Goal: Information Seeking & Learning: Learn about a topic

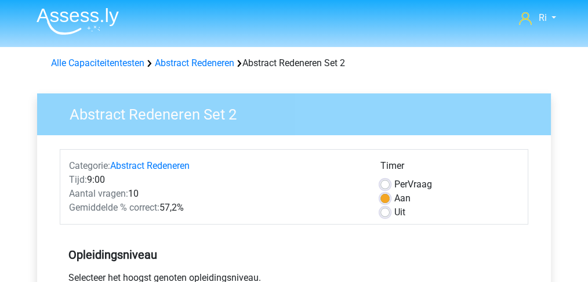
scroll to position [38, 0]
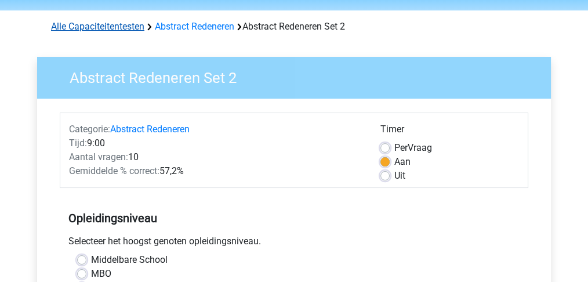
click at [89, 27] on link "Alle Capaciteitentesten" at bounding box center [97, 26] width 93 height 11
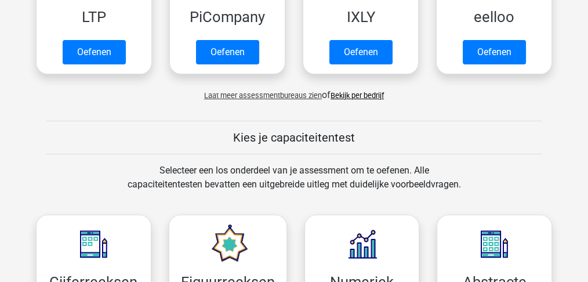
scroll to position [97, 0]
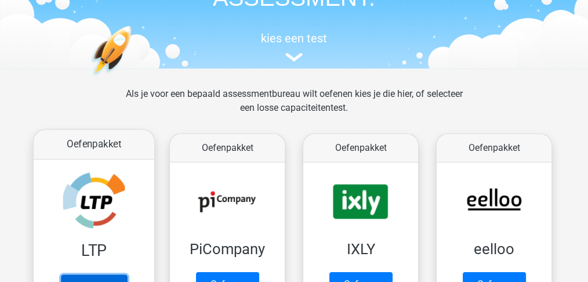
click at [85, 274] on link "Oefenen" at bounding box center [94, 287] width 66 height 26
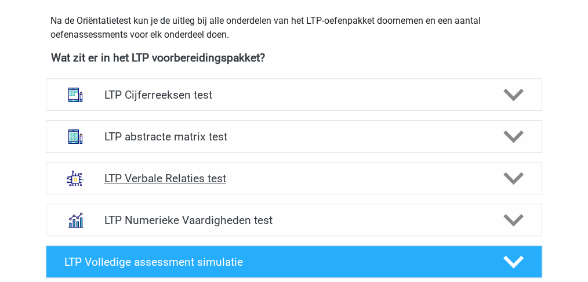
scroll to position [425, 0]
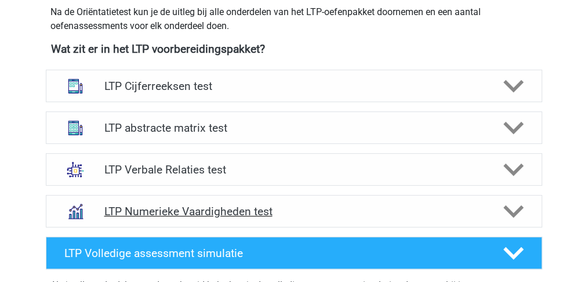
click at [519, 208] on polygon at bounding box center [514, 211] width 20 height 13
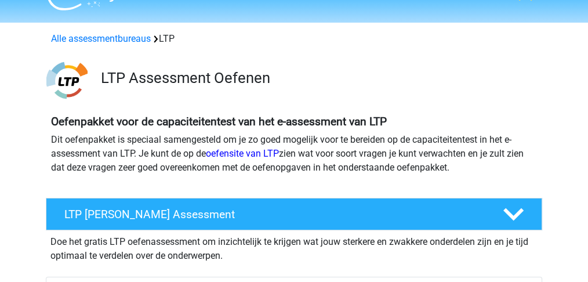
scroll to position [0, 0]
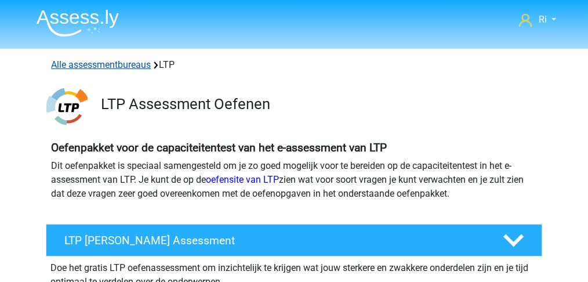
click at [76, 63] on link "Alle assessmentbureaus" at bounding box center [101, 64] width 100 height 11
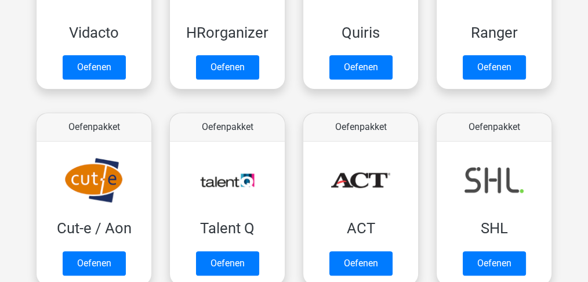
scroll to position [765, 0]
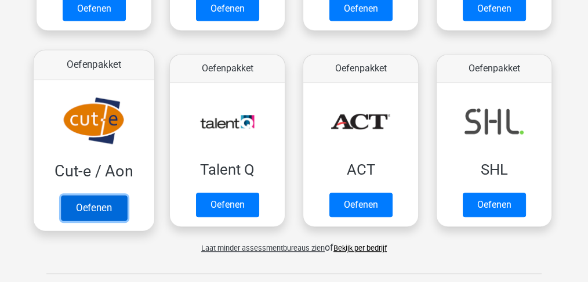
click at [80, 205] on link "Oefenen" at bounding box center [94, 208] width 66 height 26
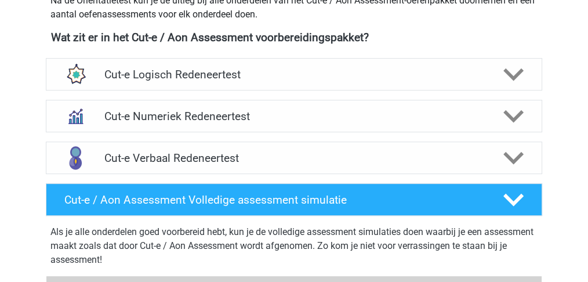
scroll to position [425, 0]
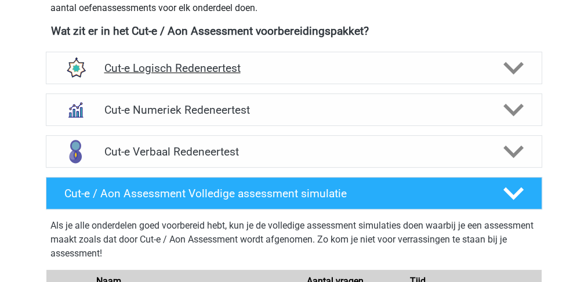
click at [506, 73] on icon at bounding box center [514, 68] width 20 height 20
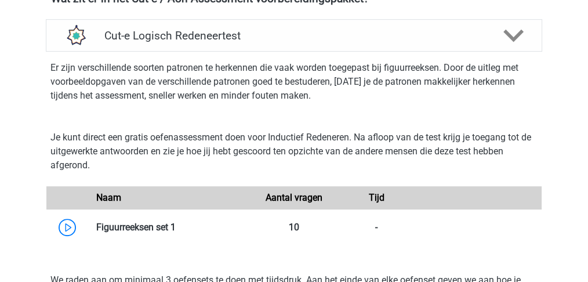
scroll to position [541, 0]
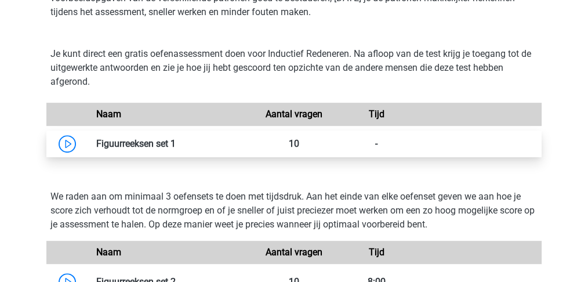
click at [176, 149] on link at bounding box center [176, 143] width 0 height 11
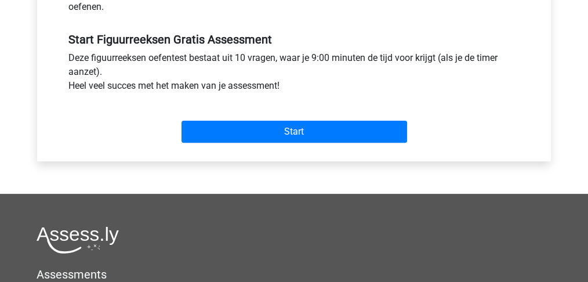
scroll to position [425, 0]
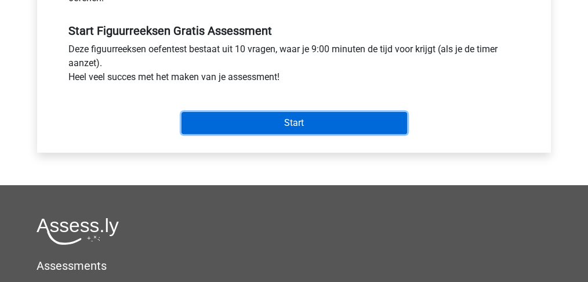
click at [303, 129] on input "Start" at bounding box center [295, 123] width 226 height 22
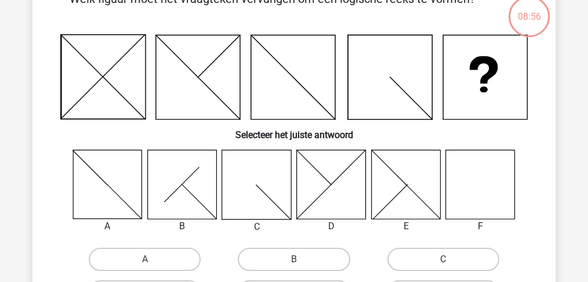
scroll to position [77, 0]
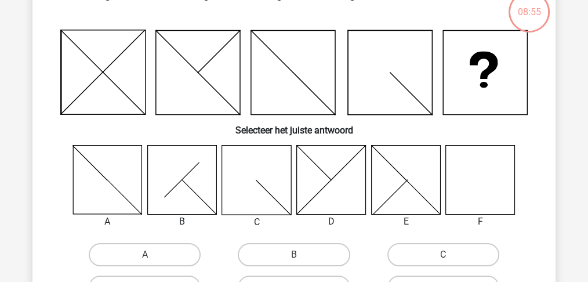
click at [490, 191] on icon at bounding box center [480, 179] width 69 height 69
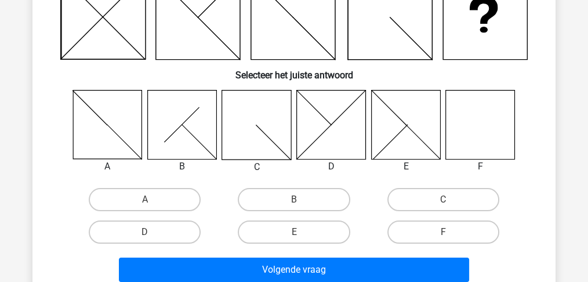
scroll to position [154, 0]
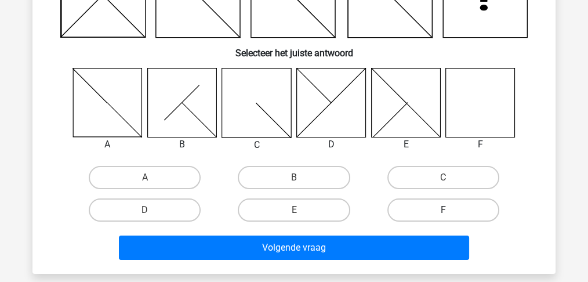
click at [457, 213] on label "F" at bounding box center [444, 209] width 112 height 23
click at [451, 213] on input "F" at bounding box center [447, 214] width 8 height 8
radio input "true"
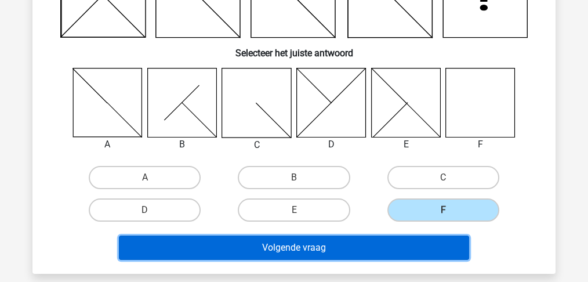
click at [335, 241] on button "Volgende vraag" at bounding box center [294, 248] width 351 height 24
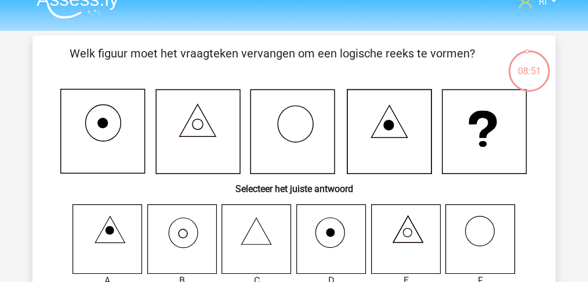
scroll to position [57, 0]
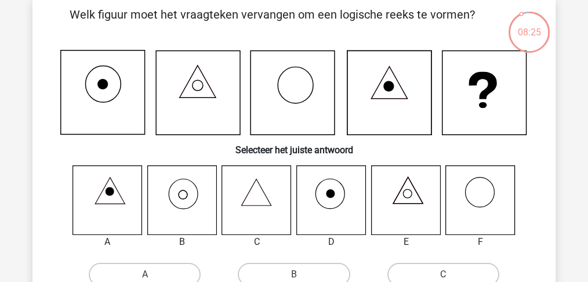
click at [334, 199] on icon at bounding box center [331, 199] width 69 height 69
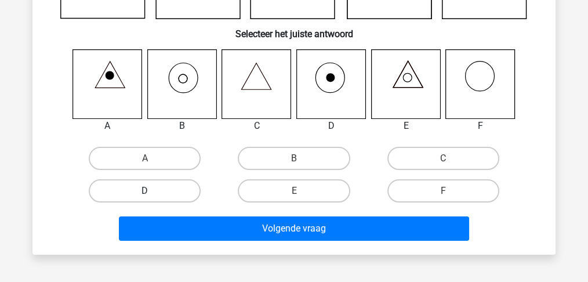
click at [151, 184] on label "D" at bounding box center [145, 190] width 112 height 23
click at [151, 191] on input "D" at bounding box center [149, 195] width 8 height 8
radio input "true"
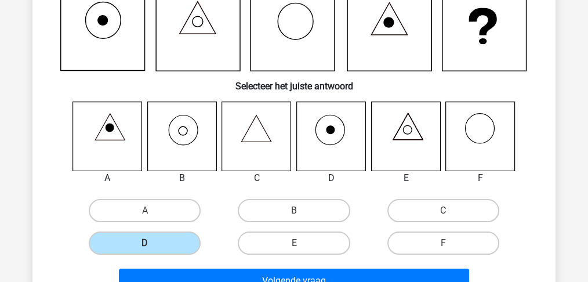
scroll to position [134, 0]
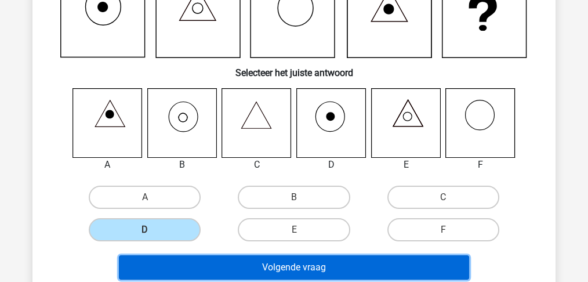
click at [296, 264] on button "Volgende vraag" at bounding box center [294, 267] width 351 height 24
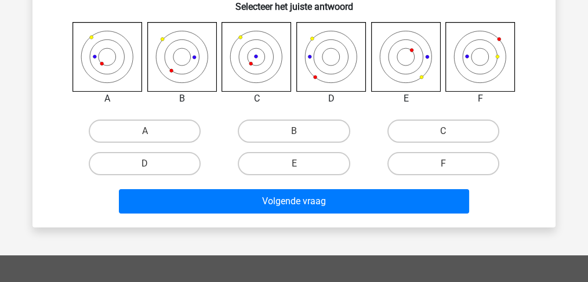
scroll to position [208, 0]
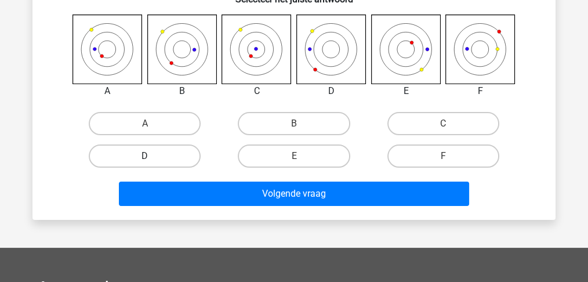
click at [137, 150] on label "D" at bounding box center [145, 155] width 112 height 23
click at [145, 156] on input "D" at bounding box center [149, 160] width 8 height 8
radio input "true"
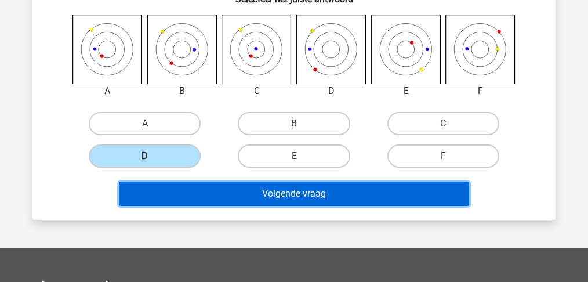
click at [249, 195] on button "Volgende vraag" at bounding box center [294, 194] width 351 height 24
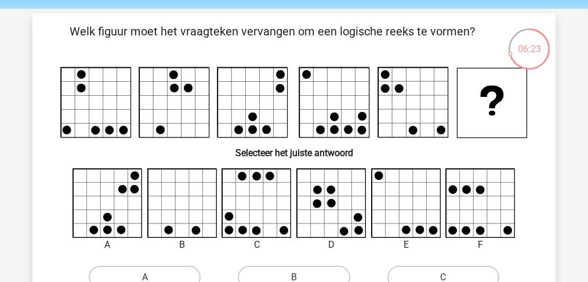
scroll to position [92, 0]
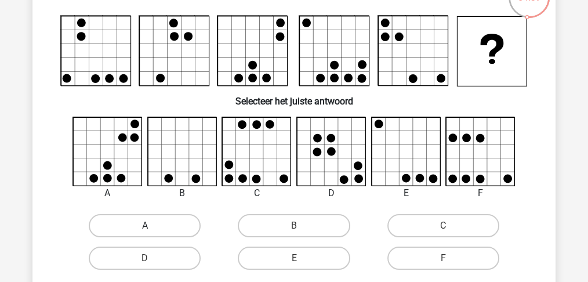
click at [136, 223] on label "A" at bounding box center [145, 225] width 112 height 23
click at [145, 226] on input "A" at bounding box center [149, 230] width 8 height 8
radio input "true"
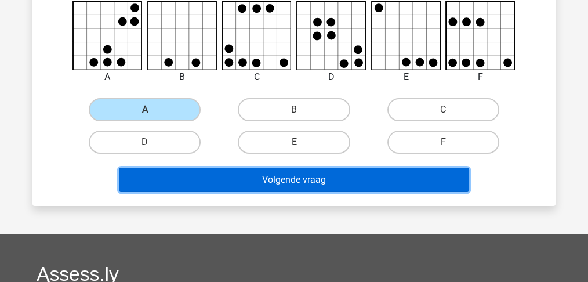
click at [266, 183] on button "Volgende vraag" at bounding box center [294, 180] width 351 height 24
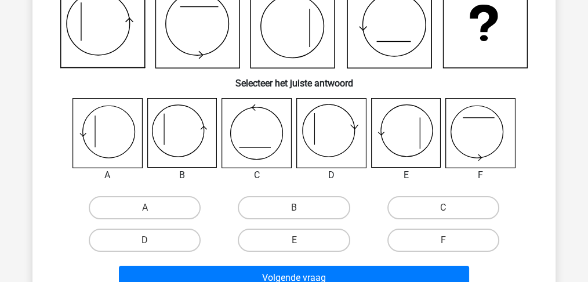
scroll to position [169, 0]
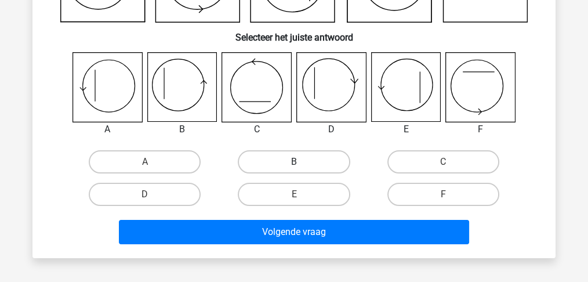
click at [305, 155] on label "B" at bounding box center [294, 161] width 112 height 23
click at [302, 162] on input "B" at bounding box center [298, 166] width 8 height 8
radio input "true"
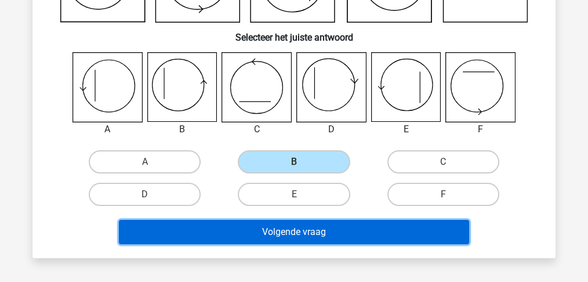
click at [290, 232] on button "Volgende vraag" at bounding box center [294, 232] width 351 height 24
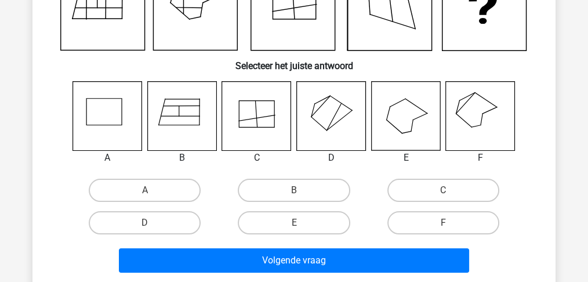
scroll to position [154, 0]
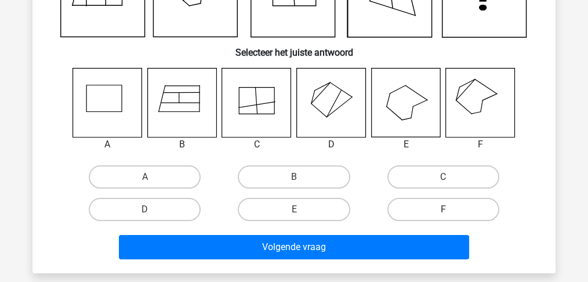
click at [433, 209] on label "F" at bounding box center [444, 209] width 112 height 23
click at [443, 209] on input "F" at bounding box center [447, 213] width 8 height 8
radio input "true"
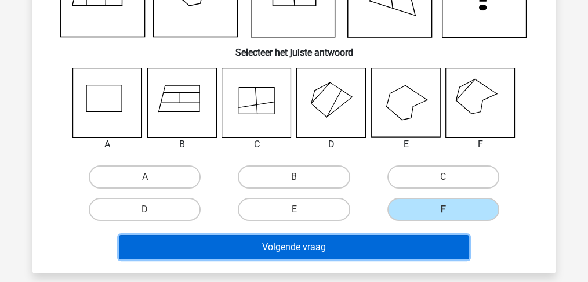
click at [386, 238] on button "Volgende vraag" at bounding box center [294, 247] width 351 height 24
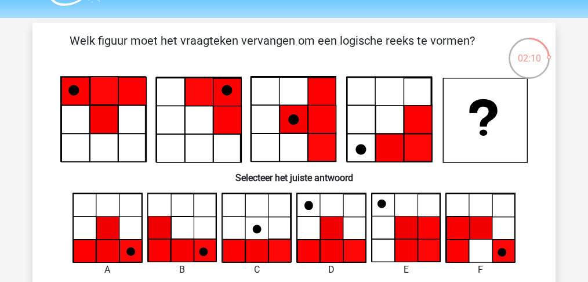
scroll to position [77, 0]
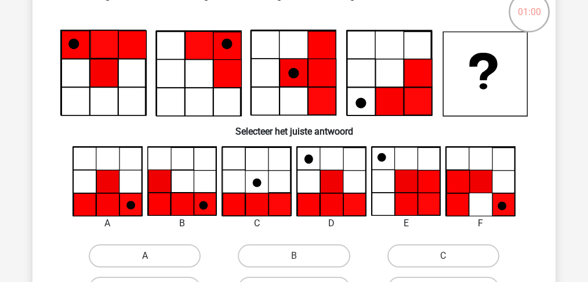
click at [144, 257] on label "A" at bounding box center [145, 255] width 112 height 23
click at [145, 257] on input "A" at bounding box center [149, 260] width 8 height 8
radio input "true"
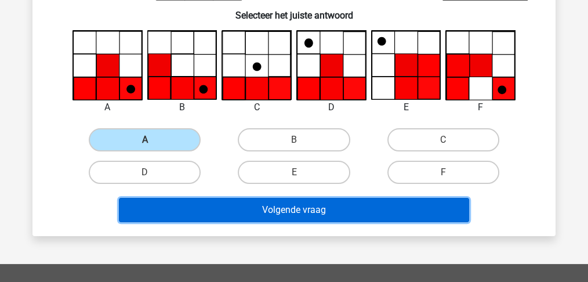
click at [322, 212] on button "Volgende vraag" at bounding box center [294, 210] width 351 height 24
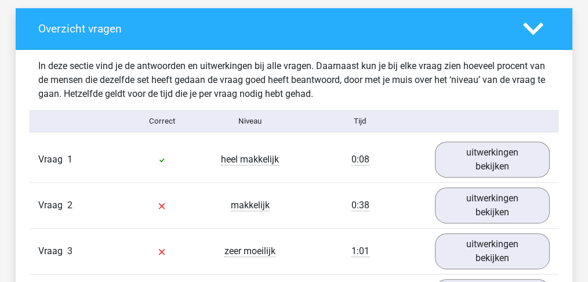
scroll to position [618, 0]
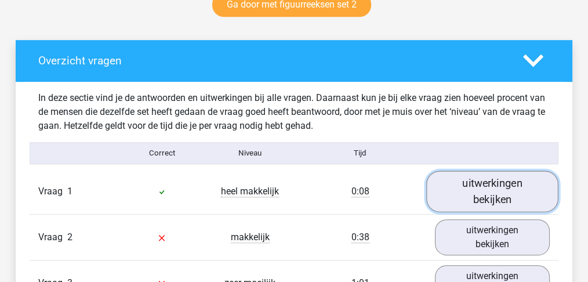
click at [490, 192] on link "uitwerkingen bekijken" at bounding box center [492, 191] width 132 height 41
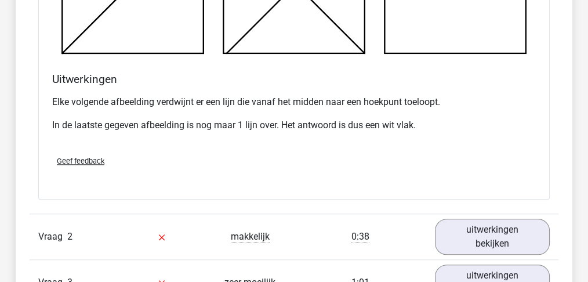
scroll to position [1315, 0]
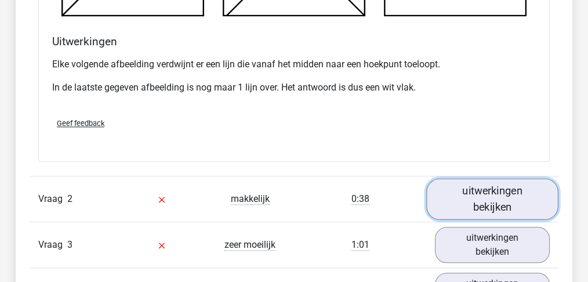
click at [489, 197] on link "uitwerkingen bekijken" at bounding box center [492, 199] width 132 height 41
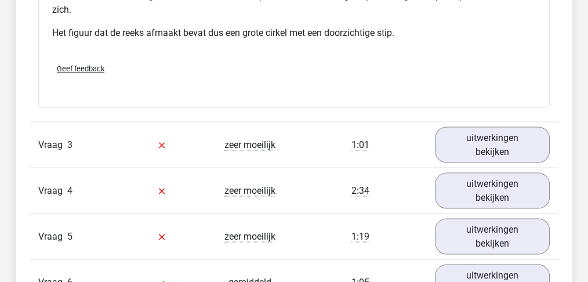
scroll to position [2205, 0]
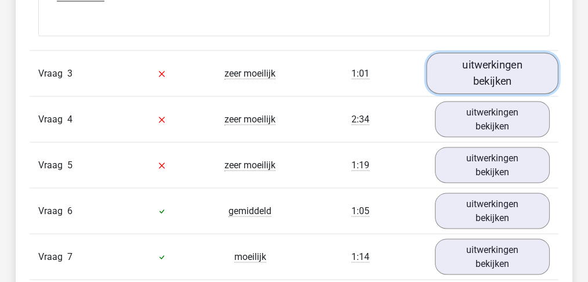
click at [509, 74] on link "uitwerkingen bekijken" at bounding box center [492, 72] width 132 height 41
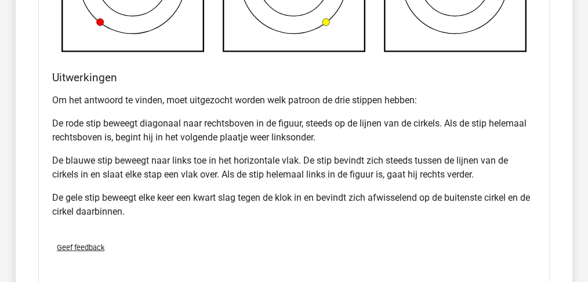
scroll to position [2862, 0]
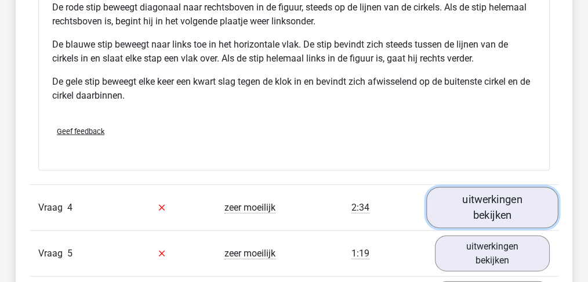
click at [497, 200] on link "uitwerkingen bekijken" at bounding box center [492, 207] width 132 height 41
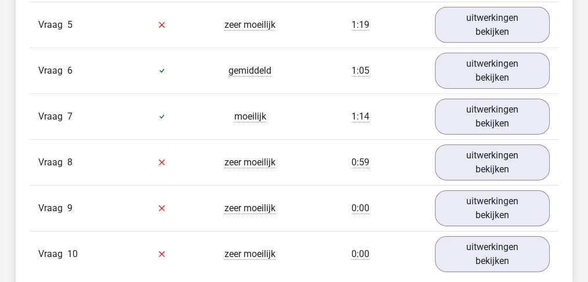
scroll to position [3713, 0]
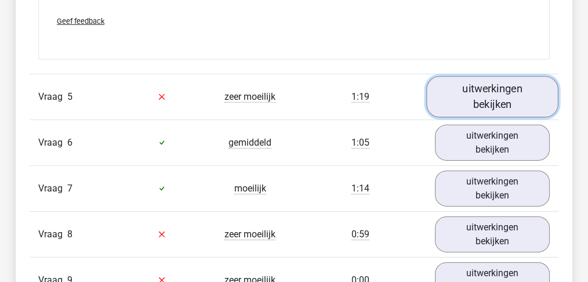
click at [476, 97] on link "uitwerkingen bekijken" at bounding box center [492, 96] width 132 height 41
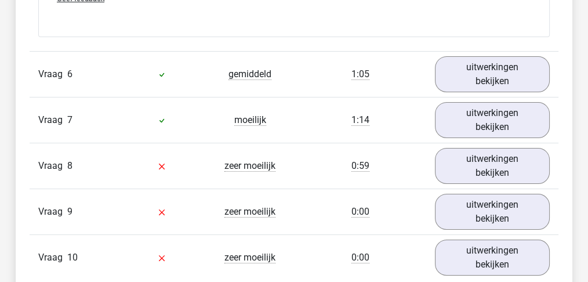
scroll to position [4487, 0]
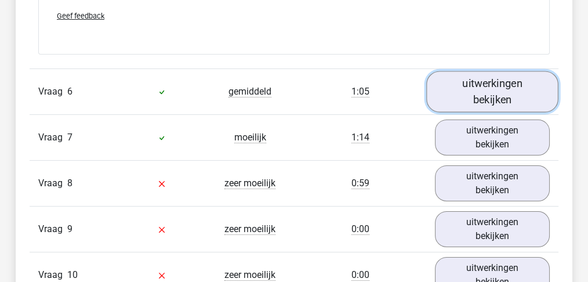
click at [501, 81] on link "uitwerkingen bekijken" at bounding box center [492, 91] width 132 height 41
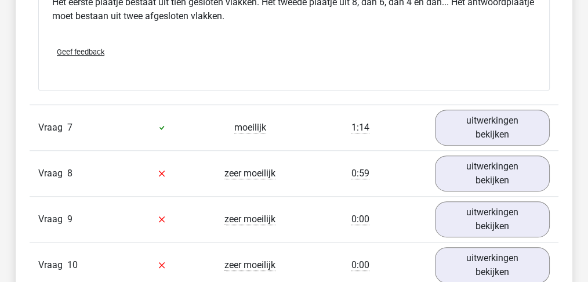
scroll to position [5260, 0]
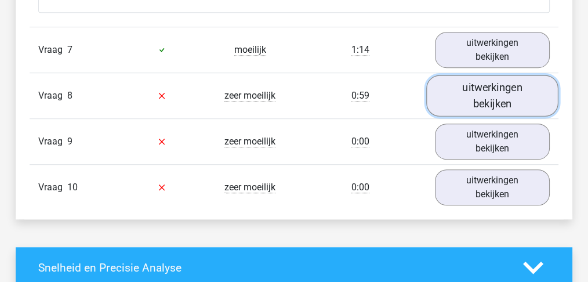
click at [482, 89] on link "uitwerkingen bekijken" at bounding box center [492, 95] width 132 height 41
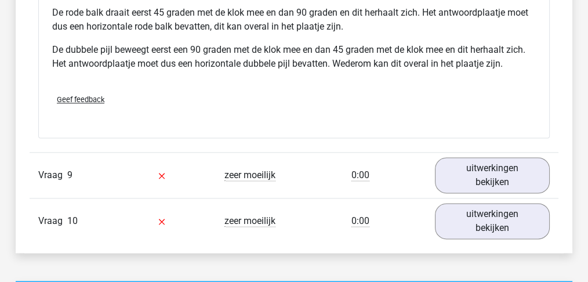
scroll to position [5956, 0]
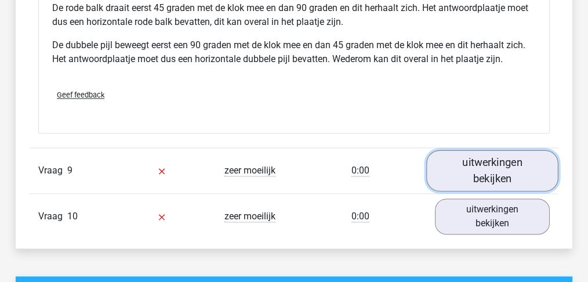
click at [483, 169] on link "uitwerkingen bekijken" at bounding box center [492, 170] width 132 height 41
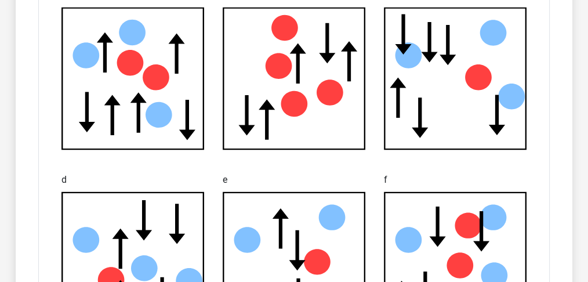
scroll to position [6304, 0]
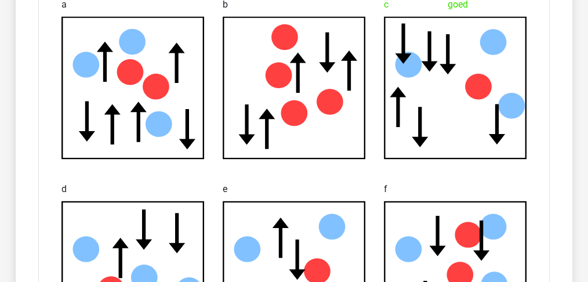
click at [140, 83] on icon at bounding box center [133, 88] width 142 height 142
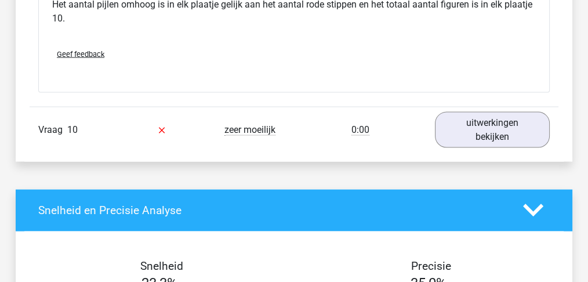
scroll to position [6730, 0]
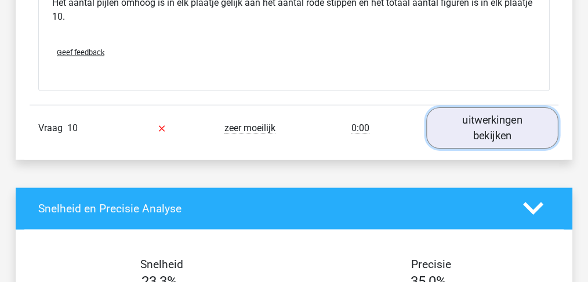
click at [485, 125] on link "uitwerkingen bekijken" at bounding box center [492, 127] width 132 height 41
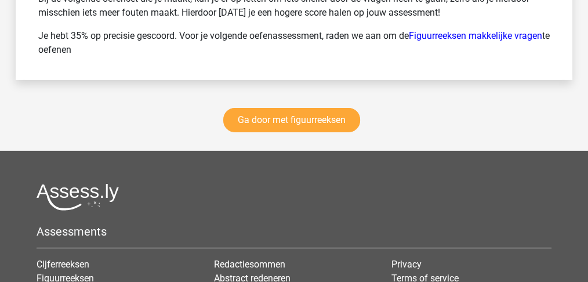
scroll to position [8239, 0]
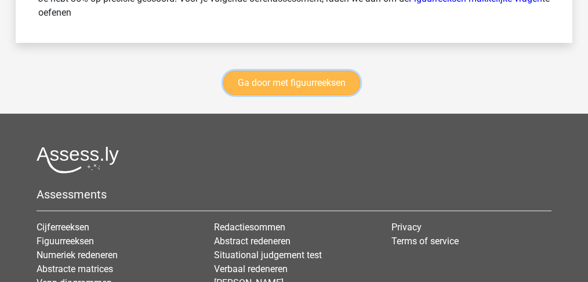
click at [295, 71] on link "Ga door met figuurreeksen" at bounding box center [291, 83] width 137 height 24
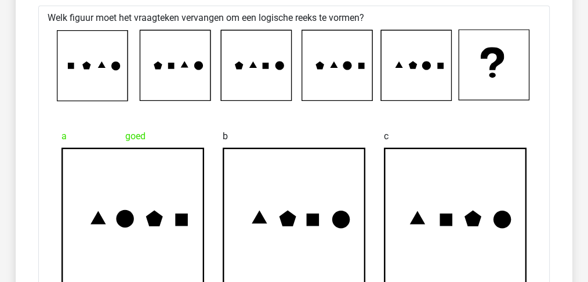
scroll to position [6884, 0]
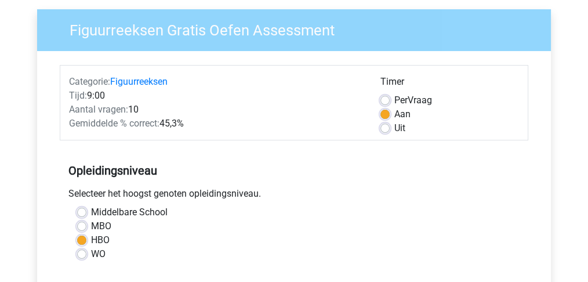
scroll to position [38, 0]
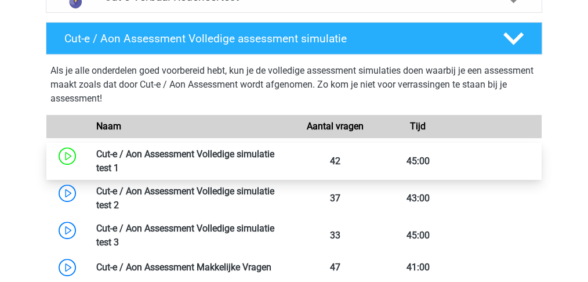
scroll to position [618, 0]
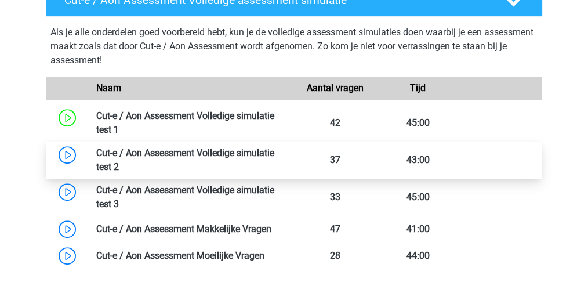
click at [119, 164] on link at bounding box center [119, 166] width 0 height 11
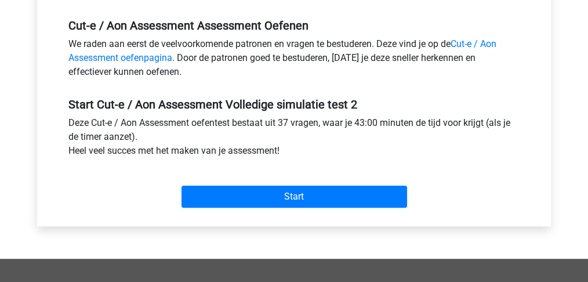
scroll to position [425, 0]
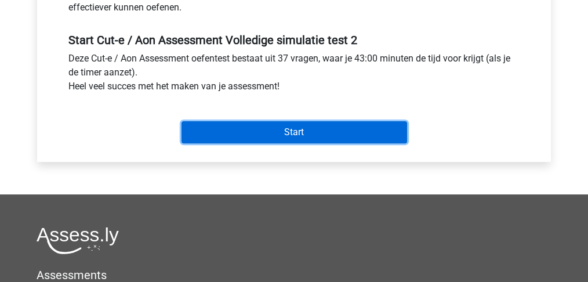
click at [285, 136] on input "Start" at bounding box center [295, 132] width 226 height 22
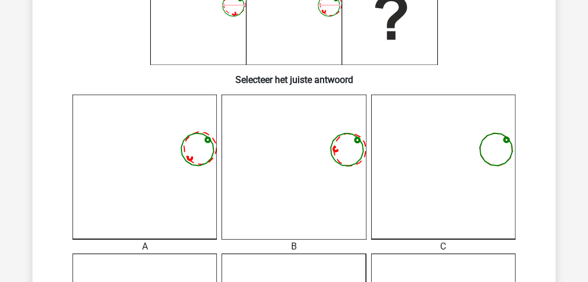
scroll to position [232, 0]
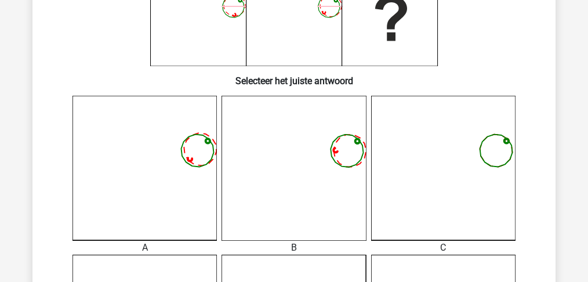
click at [288, 155] on icon at bounding box center [294, 168] width 144 height 144
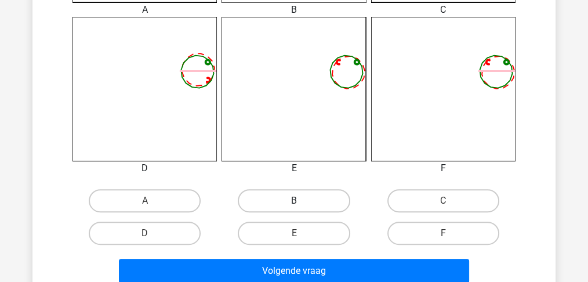
scroll to position [502, 0]
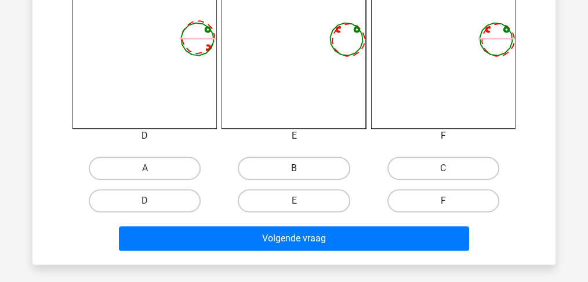
click at [284, 162] on label "B" at bounding box center [294, 168] width 112 height 23
click at [294, 168] on input "B" at bounding box center [298, 172] width 8 height 8
radio input "true"
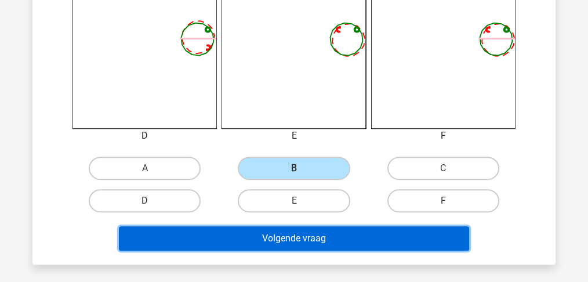
click at [303, 232] on button "Volgende vraag" at bounding box center [294, 238] width 351 height 24
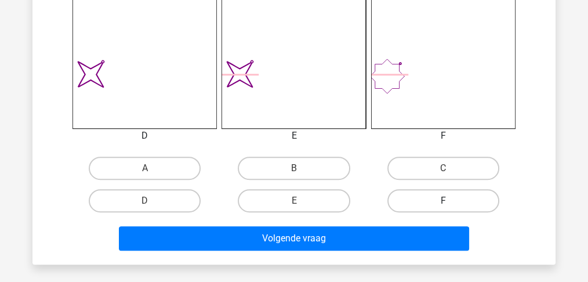
click at [431, 202] on label "F" at bounding box center [444, 200] width 112 height 23
click at [443, 202] on input "F" at bounding box center [447, 205] width 8 height 8
radio input "true"
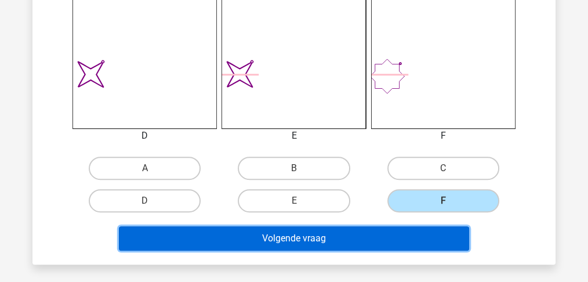
click at [356, 243] on button "Volgende vraag" at bounding box center [294, 238] width 351 height 24
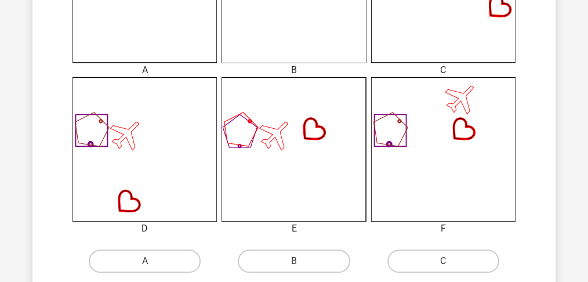
scroll to position [518, 0]
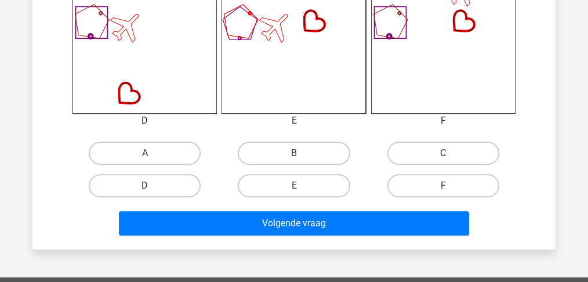
click at [298, 188] on input "E" at bounding box center [298, 190] width 8 height 8
radio input "true"
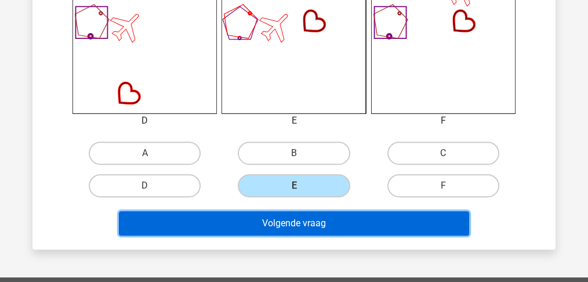
click at [300, 222] on button "Volgende vraag" at bounding box center [294, 223] width 351 height 24
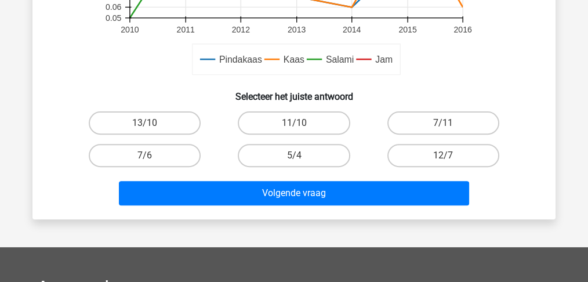
scroll to position [386, 0]
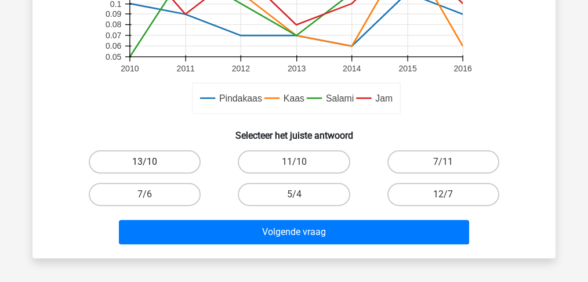
click at [138, 155] on label "13/10" at bounding box center [145, 161] width 112 height 23
click at [145, 162] on input "13/10" at bounding box center [149, 166] width 8 height 8
radio input "true"
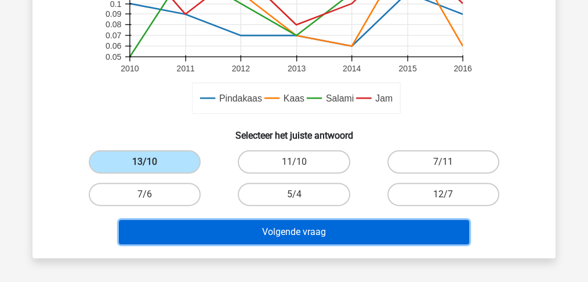
click at [234, 231] on button "Volgende vraag" at bounding box center [294, 232] width 351 height 24
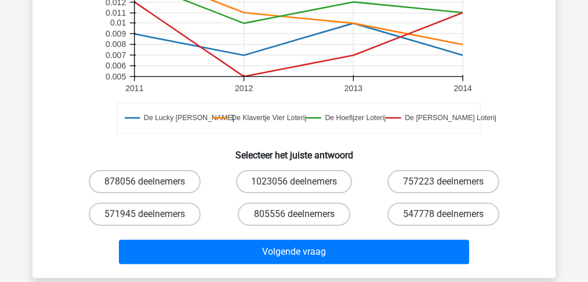
scroll to position [425, 0]
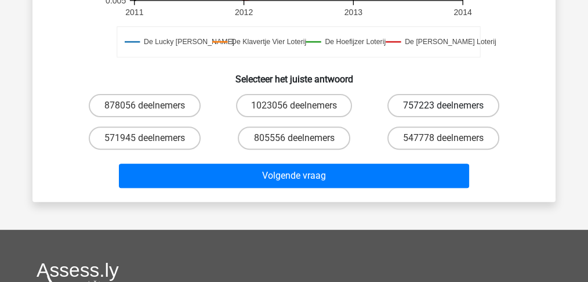
click at [417, 106] on label "757223 deelnemers" at bounding box center [444, 105] width 112 height 23
click at [443, 106] on input "757223 deelnemers" at bounding box center [447, 110] width 8 height 8
radio input "true"
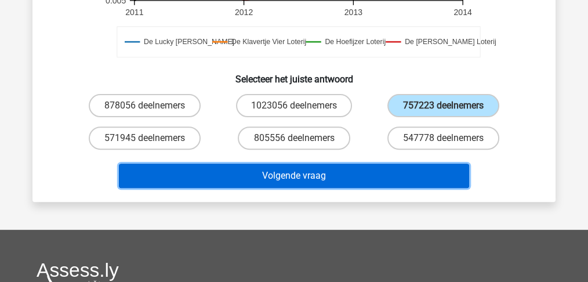
click at [287, 179] on button "Volgende vraag" at bounding box center [294, 176] width 351 height 24
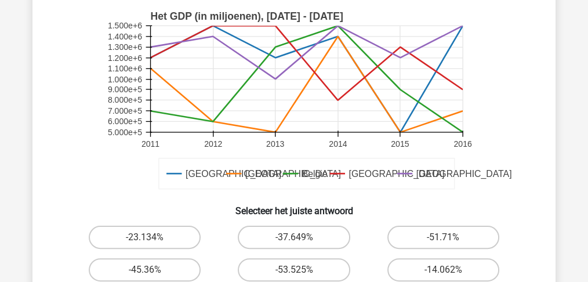
scroll to position [324, 0]
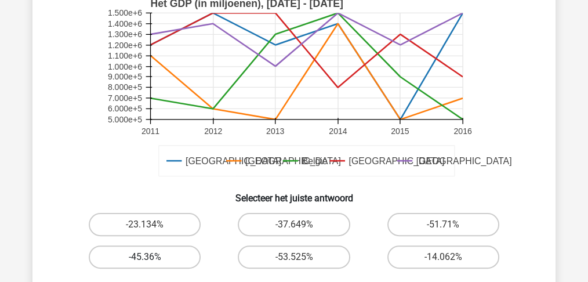
click at [155, 251] on label "-45.36%" at bounding box center [145, 256] width 112 height 23
click at [153, 257] on input "-45.36%" at bounding box center [149, 261] width 8 height 8
radio input "true"
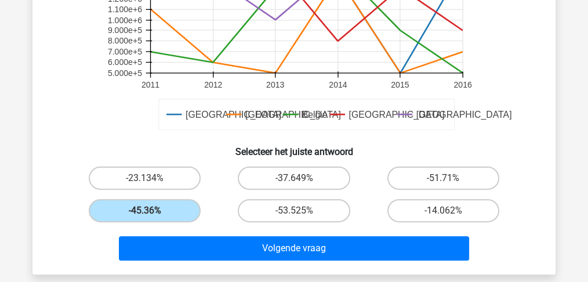
scroll to position [479, 0]
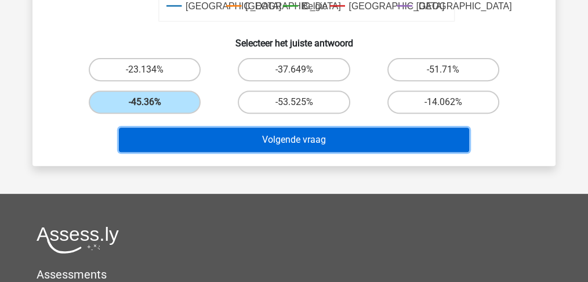
click at [282, 140] on button "Volgende vraag" at bounding box center [294, 140] width 351 height 24
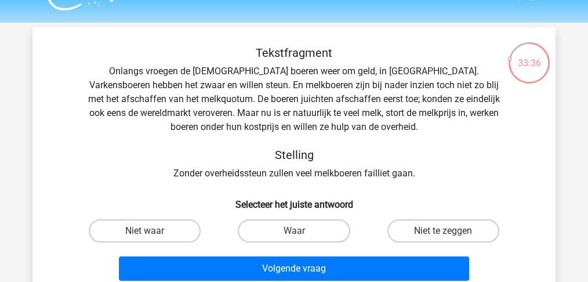
scroll to position [77, 0]
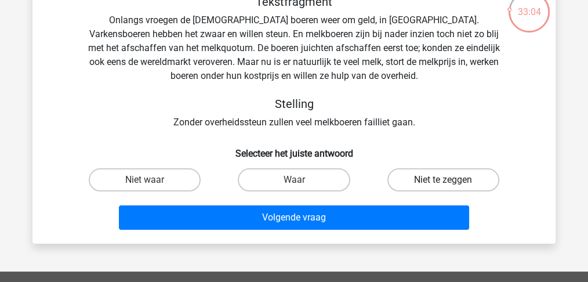
click at [429, 179] on label "Niet te zeggen" at bounding box center [444, 179] width 112 height 23
click at [443, 180] on input "Niet te zeggen" at bounding box center [447, 184] width 8 height 8
radio input "true"
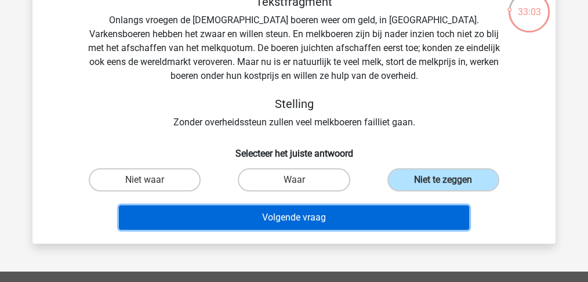
click at [319, 219] on button "Volgende vraag" at bounding box center [294, 217] width 351 height 24
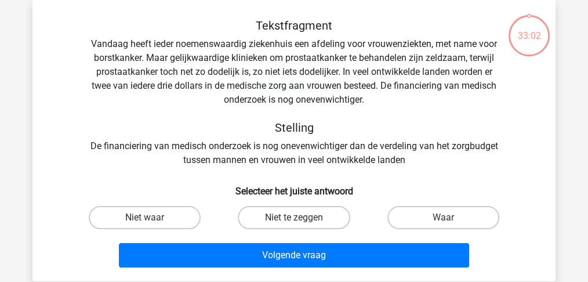
scroll to position [53, 0]
click at [135, 216] on label "Niet waar" at bounding box center [145, 217] width 112 height 23
click at [145, 218] on input "Niet waar" at bounding box center [149, 222] width 8 height 8
radio input "true"
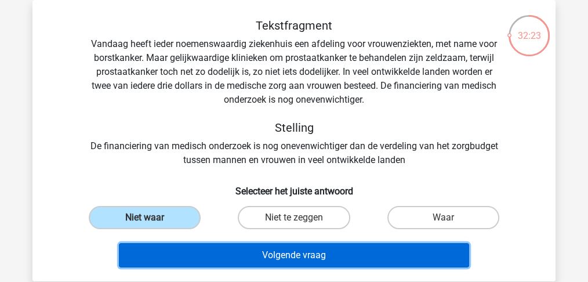
click at [277, 260] on button "Volgende vraag" at bounding box center [294, 255] width 351 height 24
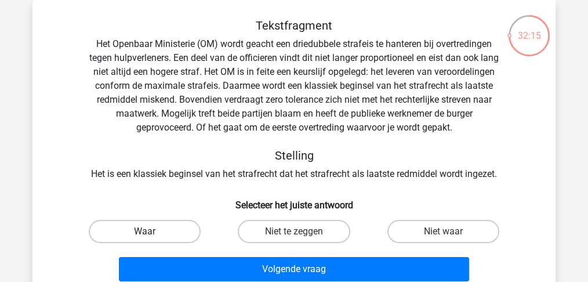
click at [140, 227] on label "Waar" at bounding box center [145, 231] width 112 height 23
click at [145, 231] on input "Waar" at bounding box center [149, 235] width 8 height 8
radio input "true"
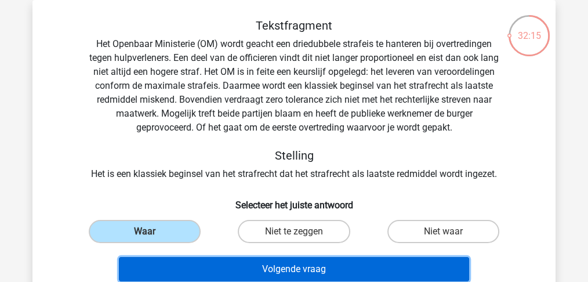
click at [234, 265] on button "Volgende vraag" at bounding box center [294, 269] width 351 height 24
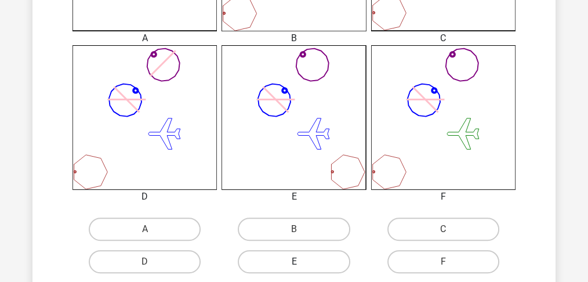
scroll to position [518, 0]
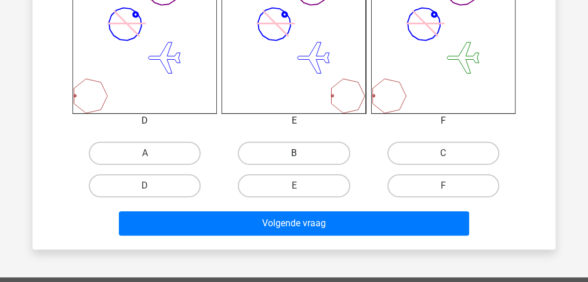
click at [289, 152] on label "B" at bounding box center [294, 153] width 112 height 23
click at [294, 153] on input "B" at bounding box center [298, 157] width 8 height 8
radio input "true"
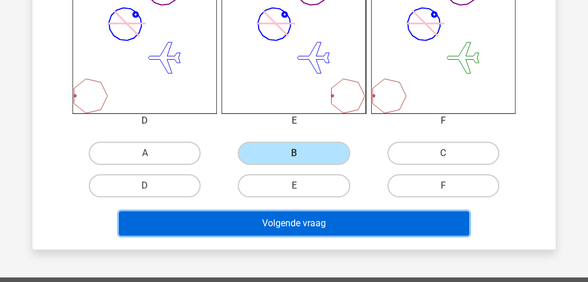
click at [287, 221] on button "Volgende vraag" at bounding box center [294, 223] width 351 height 24
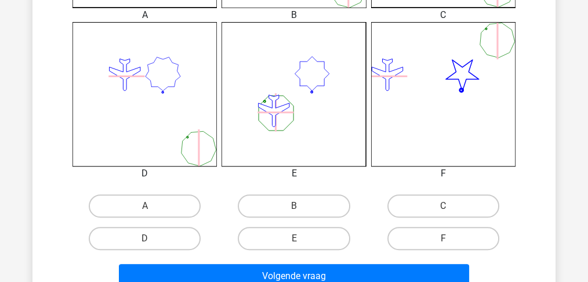
scroll to position [479, 0]
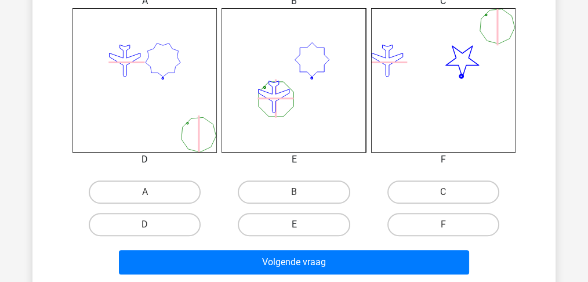
click at [293, 220] on label "E" at bounding box center [294, 224] width 112 height 23
click at [294, 225] on input "E" at bounding box center [298, 229] width 8 height 8
radio input "true"
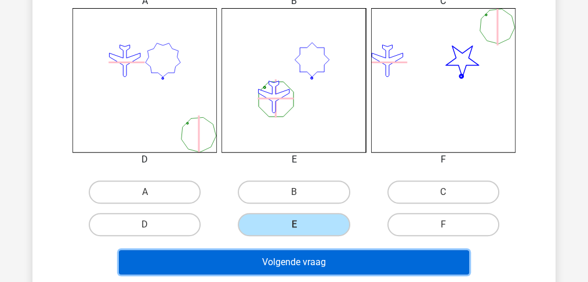
click at [286, 264] on button "Volgende vraag" at bounding box center [294, 262] width 351 height 24
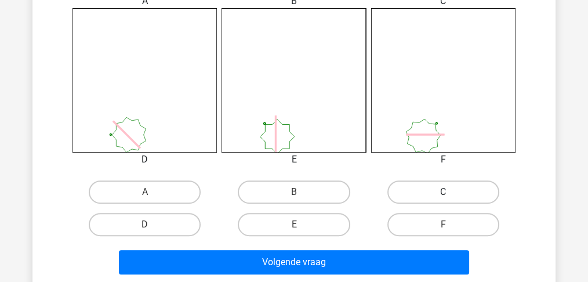
click at [426, 186] on label "C" at bounding box center [444, 191] width 112 height 23
click at [443, 192] on input "C" at bounding box center [447, 196] width 8 height 8
radio input "true"
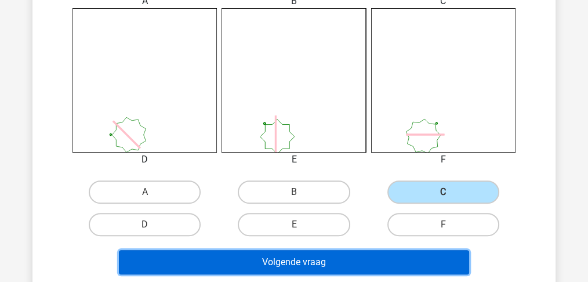
click at [334, 259] on button "Volgende vraag" at bounding box center [294, 262] width 351 height 24
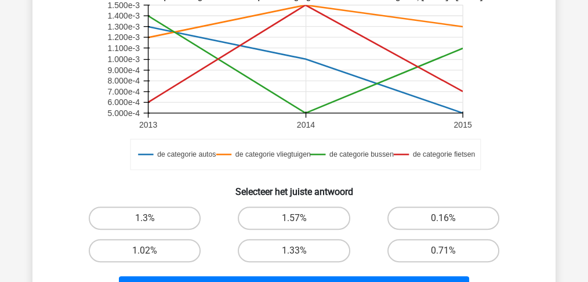
scroll to position [348, 0]
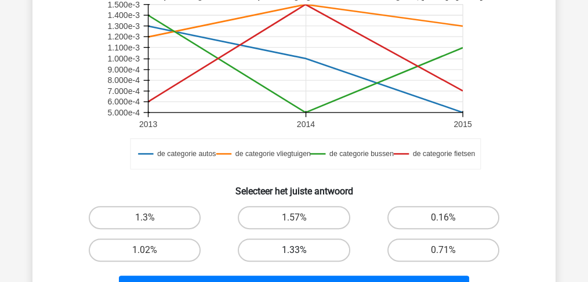
drag, startPoint x: 297, startPoint y: 219, endPoint x: 305, endPoint y: 240, distance: 22.4
click at [297, 219] on input "1.57%" at bounding box center [298, 222] width 8 height 8
radio input "true"
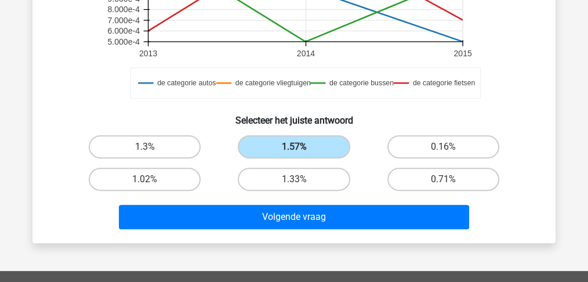
scroll to position [464, 0]
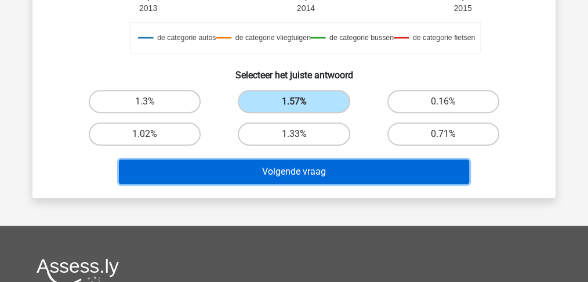
click at [285, 175] on button "Volgende vraag" at bounding box center [294, 172] width 351 height 24
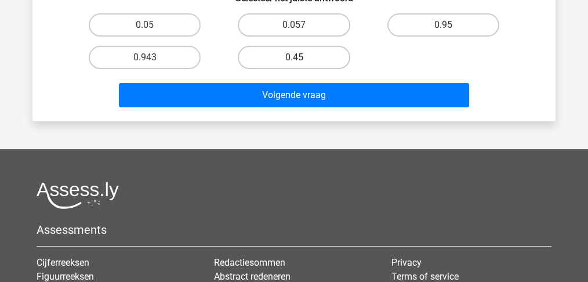
scroll to position [270, 0]
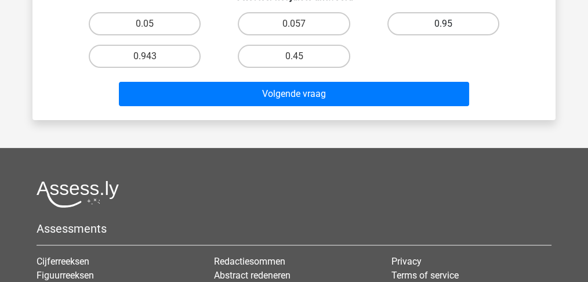
click at [432, 20] on label "0.95" at bounding box center [444, 23] width 112 height 23
click at [443, 24] on input "0.95" at bounding box center [447, 28] width 8 height 8
radio input "true"
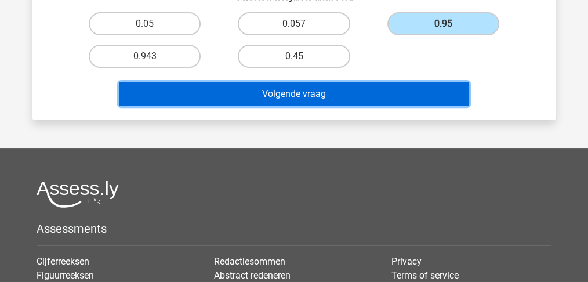
click at [304, 93] on button "Volgende vraag" at bounding box center [294, 94] width 351 height 24
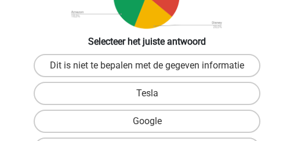
scroll to position [305, 0]
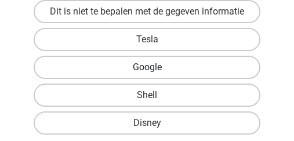
click at [134, 67] on label "Google" at bounding box center [147, 67] width 227 height 23
click at [147, 67] on input "Google" at bounding box center [151, 71] width 8 height 8
radio input "true"
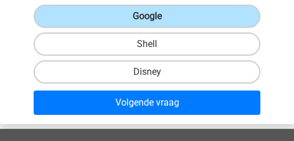
scroll to position [421, 0]
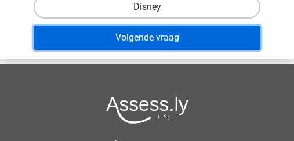
click at [141, 35] on button "Volgende vraag" at bounding box center [147, 38] width 227 height 24
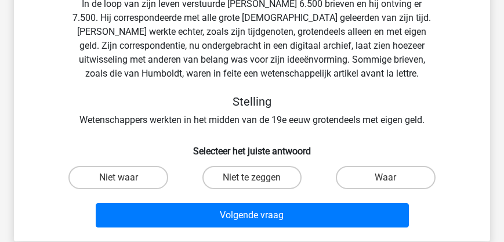
scroll to position [143, 0]
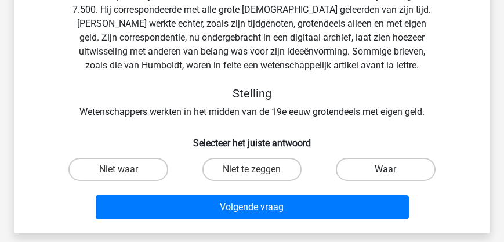
click at [372, 164] on label "Waar" at bounding box center [385, 169] width 99 height 23
click at [386, 169] on input "Waar" at bounding box center [390, 173] width 8 height 8
radio input "true"
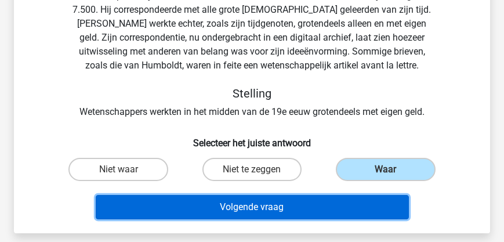
click at [263, 212] on button "Volgende vraag" at bounding box center [252, 207] width 313 height 24
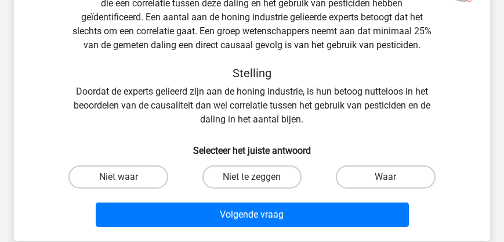
scroll to position [120, 0]
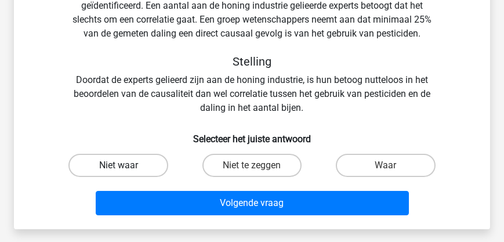
click at [134, 164] on label "Niet waar" at bounding box center [117, 165] width 99 height 23
click at [126, 165] on input "Niet waar" at bounding box center [122, 169] width 8 height 8
radio input "true"
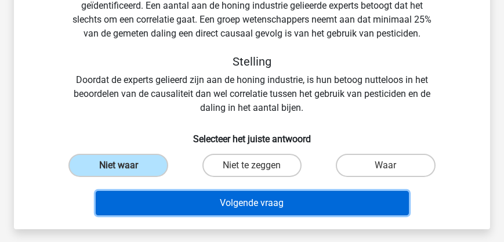
click at [243, 202] on button "Volgende vraag" at bounding box center [252, 203] width 313 height 24
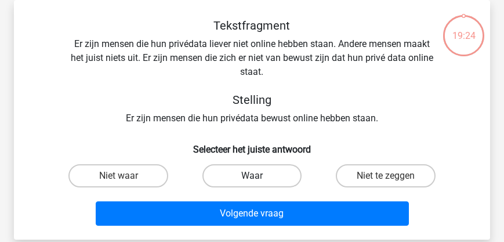
scroll to position [53, 0]
click at [368, 172] on label "Niet te zeggen" at bounding box center [385, 175] width 99 height 23
click at [386, 176] on input "Niet te zeggen" at bounding box center [390, 180] width 8 height 8
radio input "true"
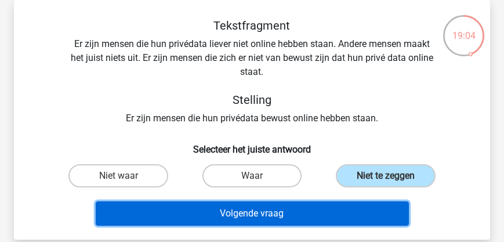
click at [278, 214] on button "Volgende vraag" at bounding box center [252, 213] width 313 height 24
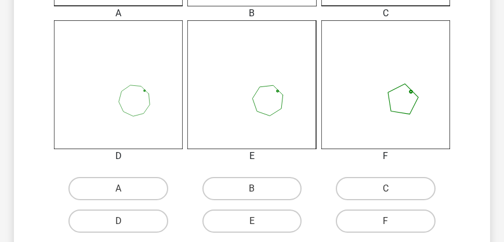
scroll to position [451, 0]
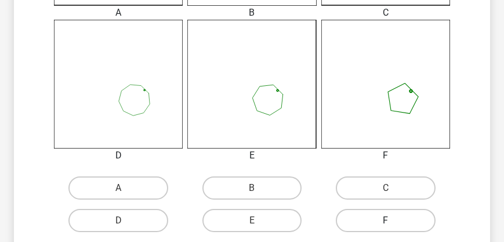
click at [391, 214] on label "F" at bounding box center [385, 220] width 99 height 23
click at [391, 220] on input "F" at bounding box center [390, 224] width 8 height 8
radio input "true"
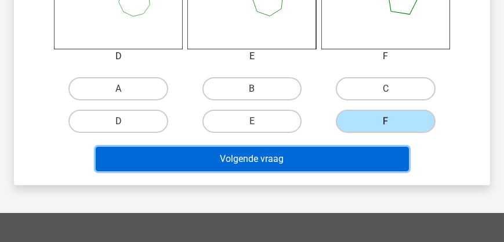
click at [312, 155] on button "Volgende vraag" at bounding box center [252, 159] width 313 height 24
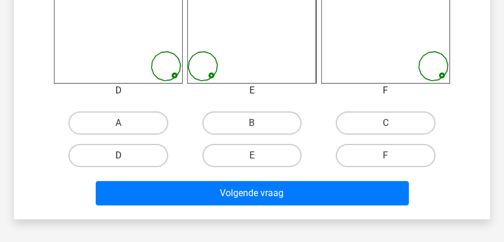
scroll to position [518, 0]
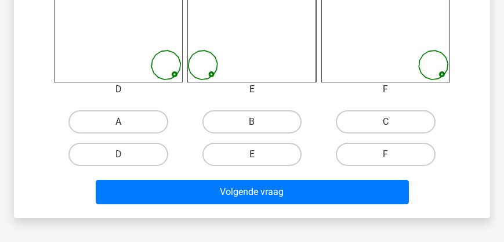
click at [121, 114] on label "A" at bounding box center [117, 121] width 99 height 23
click at [121, 122] on input "A" at bounding box center [122, 126] width 8 height 8
radio input "true"
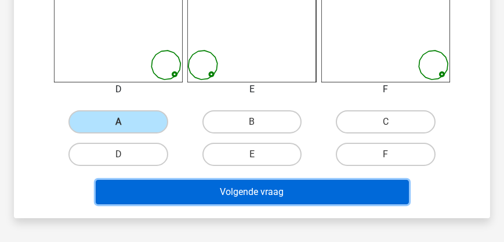
click at [244, 189] on button "Volgende vraag" at bounding box center [252, 192] width 313 height 24
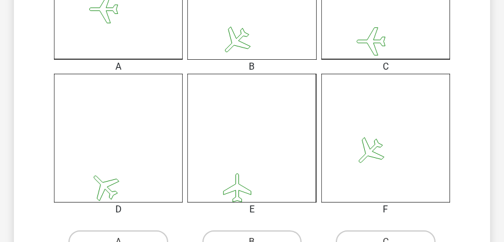
scroll to position [464, 0]
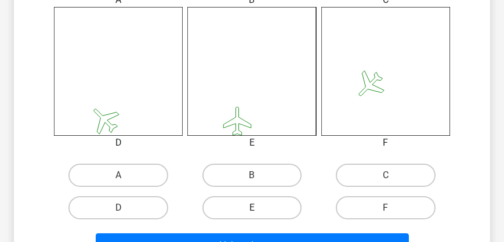
click at [244, 207] on label "E" at bounding box center [251, 207] width 99 height 23
click at [252, 208] on input "E" at bounding box center [256, 212] width 8 height 8
radio input "true"
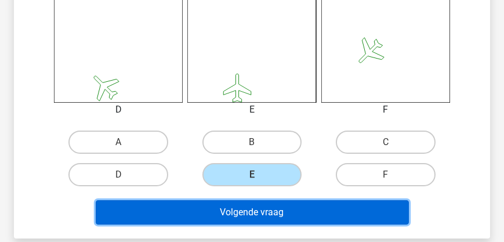
click at [225, 209] on button "Volgende vraag" at bounding box center [252, 212] width 313 height 24
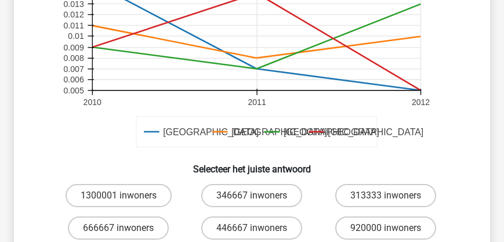
scroll to position [397, 0]
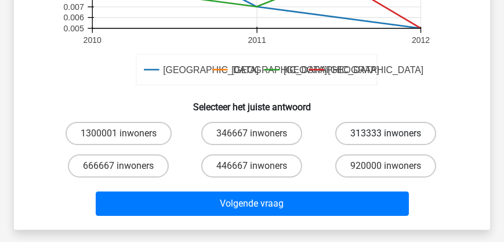
click at [375, 128] on label "313333 inwoners" at bounding box center [385, 133] width 101 height 23
click at [386, 133] on input "313333 inwoners" at bounding box center [390, 137] width 8 height 8
radio input "true"
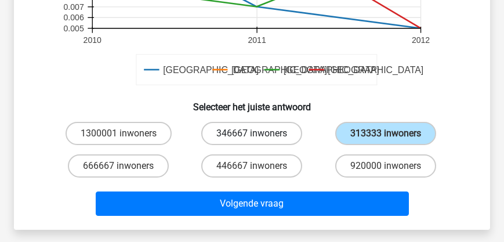
click at [238, 135] on label "346667 inwoners" at bounding box center [251, 133] width 101 height 23
click at [252, 135] on input "346667 inwoners" at bounding box center [256, 137] width 8 height 8
radio input "true"
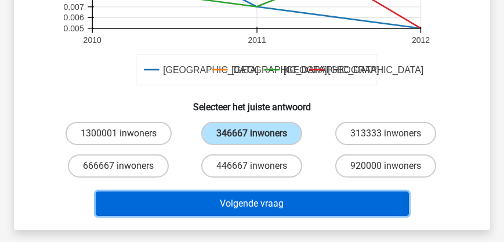
click at [261, 211] on button "Volgende vraag" at bounding box center [252, 203] width 313 height 24
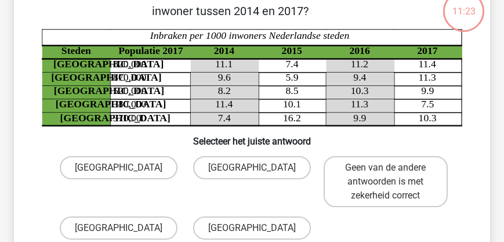
scroll to position [53, 0]
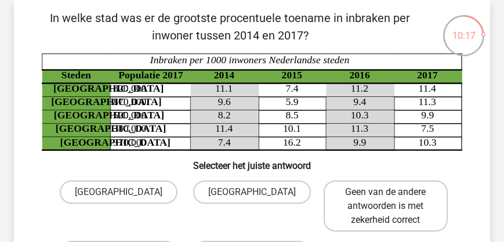
click at [379, 200] on label "Geen van de andere antwoorden is met zekerheid correct" at bounding box center [386, 205] width 124 height 51
click at [386, 200] on input "Geen van de andere antwoorden is met zekerheid correct" at bounding box center [390, 196] width 8 height 8
radio input "true"
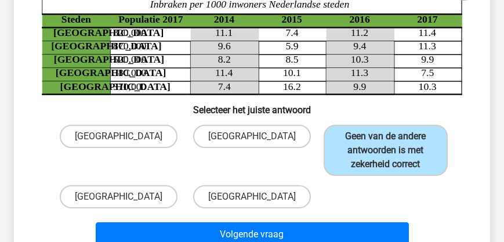
scroll to position [186, 0]
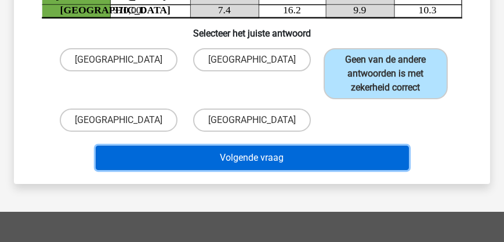
click at [280, 159] on button "Volgende vraag" at bounding box center [252, 158] width 313 height 24
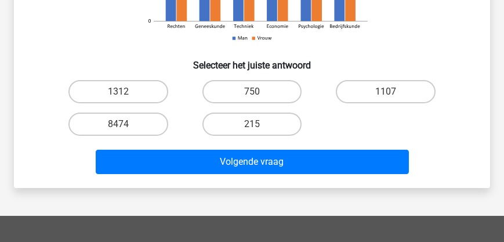
scroll to position [298, 0]
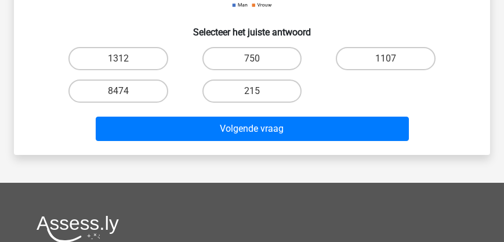
click at [252, 91] on input "215" at bounding box center [256, 95] width 8 height 8
radio input "true"
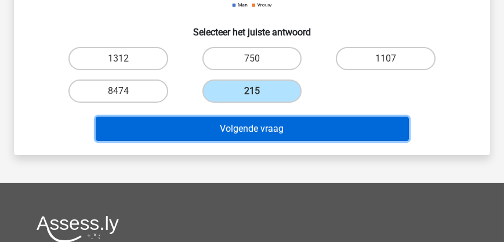
click at [254, 124] on button "Volgende vraag" at bounding box center [252, 129] width 313 height 24
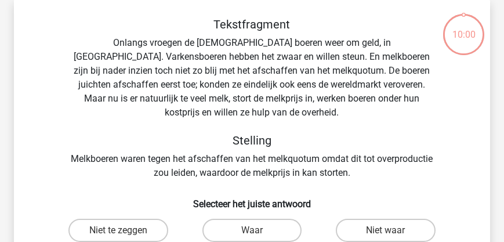
scroll to position [53, 0]
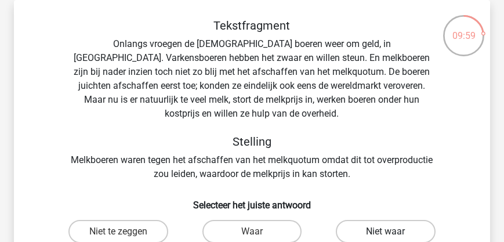
click at [361, 220] on label "Niet waar" at bounding box center [385, 231] width 99 height 23
click at [386, 231] on input "Niet waar" at bounding box center [390, 235] width 8 height 8
radio input "true"
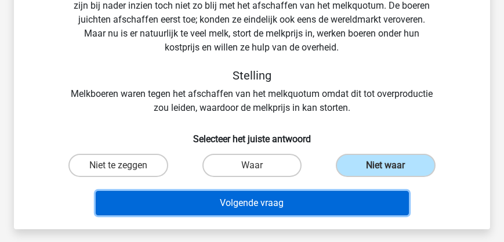
click at [244, 195] on button "Volgende vraag" at bounding box center [252, 203] width 313 height 24
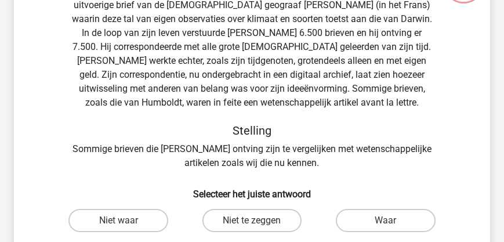
scroll to position [219, 0]
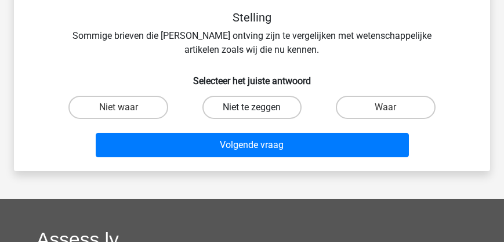
click at [240, 105] on label "Niet te zeggen" at bounding box center [251, 107] width 99 height 23
click at [252, 107] on input "Niet te zeggen" at bounding box center [256, 111] width 8 height 8
radio input "true"
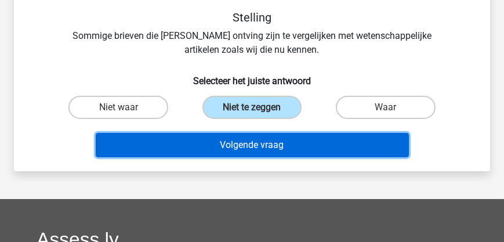
click at [247, 143] on button "Volgende vraag" at bounding box center [252, 145] width 313 height 24
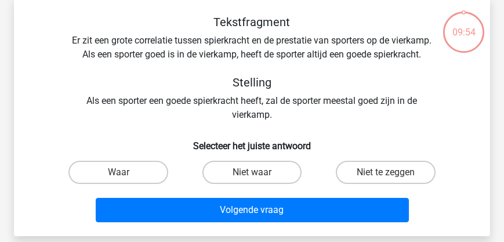
scroll to position [53, 0]
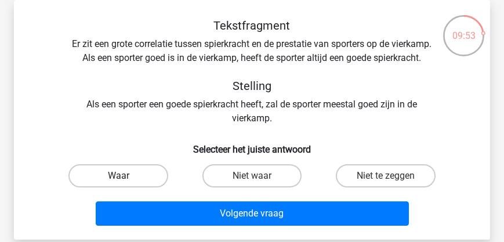
click at [135, 184] on label "Waar" at bounding box center [117, 175] width 99 height 23
click at [126, 183] on input "Waar" at bounding box center [122, 180] width 8 height 8
radio input "true"
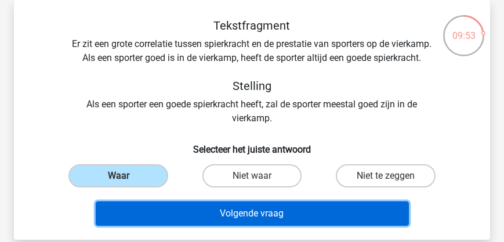
click at [229, 226] on button "Volgende vraag" at bounding box center [252, 213] width 313 height 24
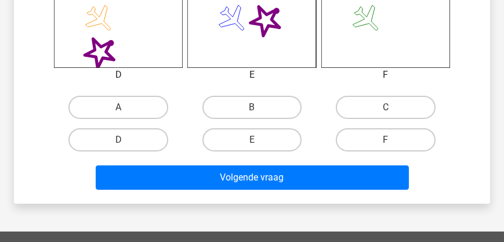
scroll to position [584, 0]
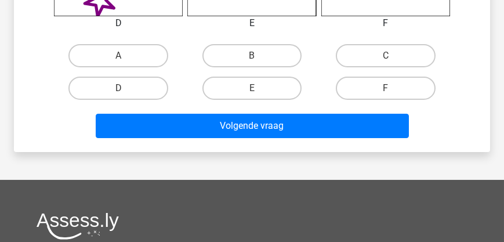
click at [252, 89] on input "E" at bounding box center [256, 92] width 8 height 8
radio input "true"
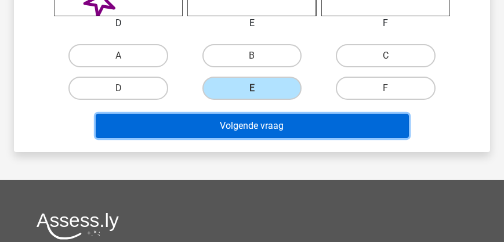
click at [240, 123] on button "Volgende vraag" at bounding box center [252, 126] width 313 height 24
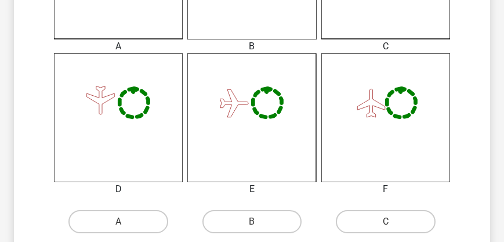
scroll to position [484, 0]
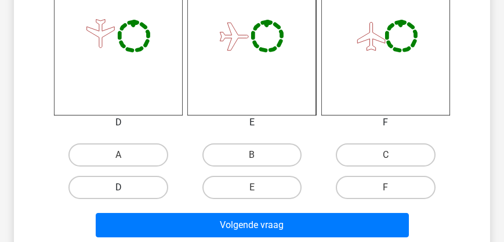
click at [122, 184] on label "D" at bounding box center [117, 187] width 99 height 23
click at [122, 187] on input "D" at bounding box center [122, 191] width 8 height 8
radio input "true"
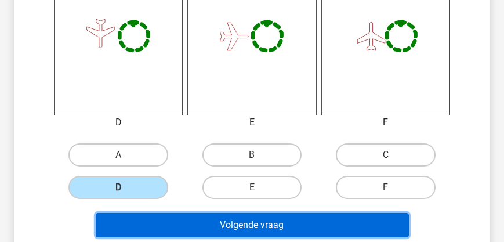
click at [184, 231] on button "Volgende vraag" at bounding box center [252, 225] width 313 height 24
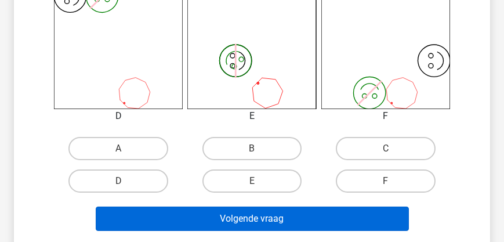
scroll to position [551, 0]
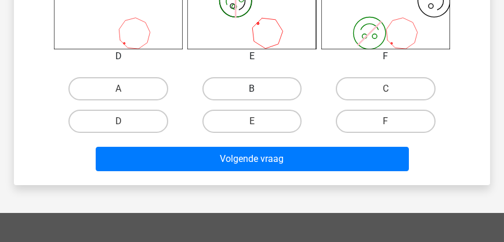
click at [260, 91] on label "B" at bounding box center [251, 88] width 99 height 23
click at [259, 91] on input "B" at bounding box center [256, 93] width 8 height 8
radio input "true"
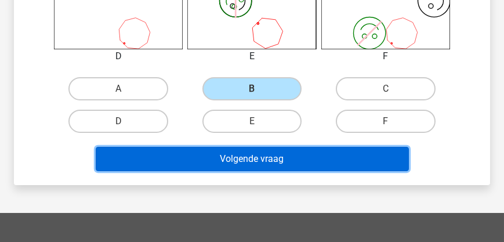
click at [236, 155] on button "Volgende vraag" at bounding box center [252, 159] width 313 height 24
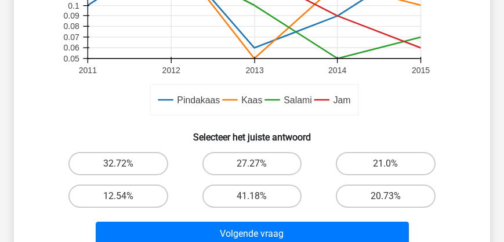
scroll to position [518, 0]
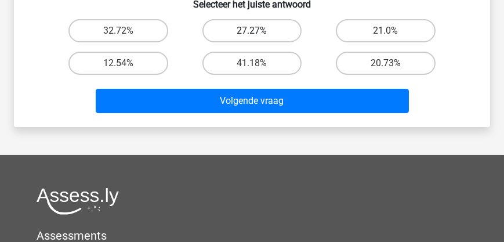
click at [249, 31] on label "27.27%" at bounding box center [251, 30] width 99 height 23
click at [252, 31] on input "27.27%" at bounding box center [256, 35] width 8 height 8
radio input "true"
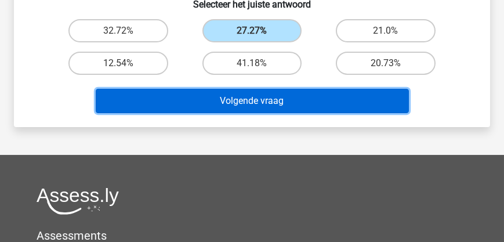
click at [249, 105] on button "Volgende vraag" at bounding box center [252, 101] width 313 height 24
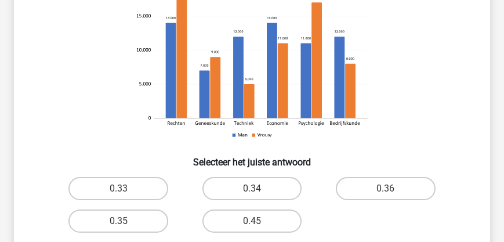
scroll to position [319, 0]
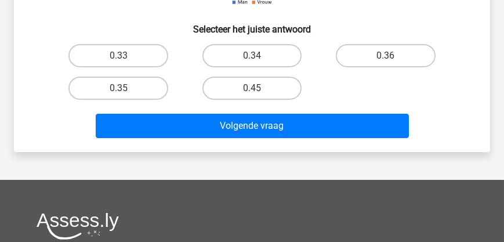
click at [259, 56] on input "0.34" at bounding box center [256, 60] width 8 height 8
radio input "true"
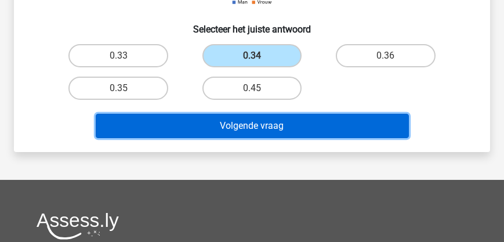
click at [262, 133] on button "Volgende vraag" at bounding box center [252, 126] width 313 height 24
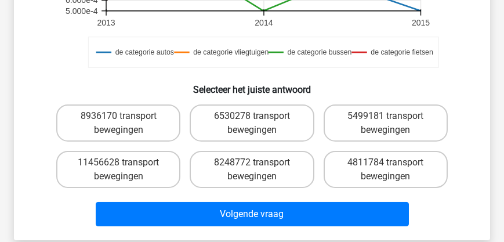
scroll to position [451, 0]
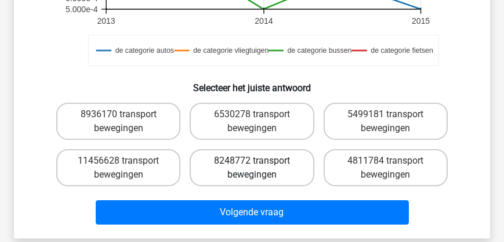
click at [206, 153] on label "8248772 transport bewegingen" at bounding box center [252, 167] width 124 height 37
click at [252, 161] on input "8248772 transport bewegingen" at bounding box center [256, 165] width 8 height 8
radio input "true"
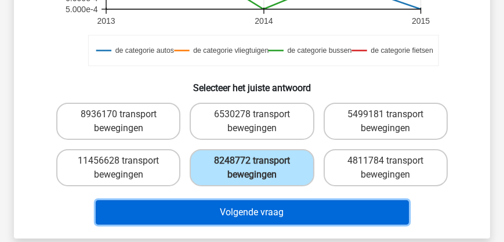
click at [240, 200] on button "Volgende vraag" at bounding box center [252, 212] width 313 height 24
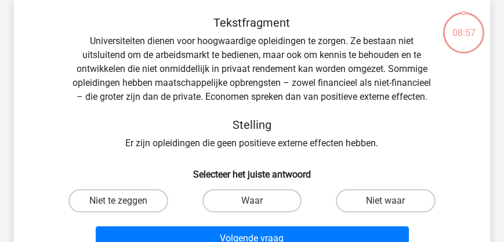
scroll to position [53, 0]
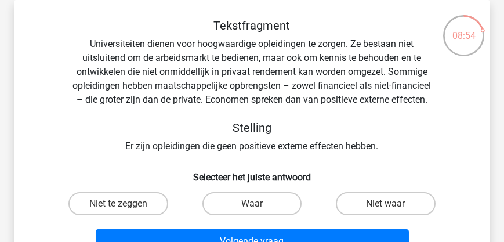
drag, startPoint x: 361, startPoint y: 205, endPoint x: 332, endPoint y: 217, distance: 31.5
click at [361, 204] on label "Niet waar" at bounding box center [385, 203] width 99 height 23
click at [386, 204] on input "Niet waar" at bounding box center [390, 208] width 8 height 8
radio input "true"
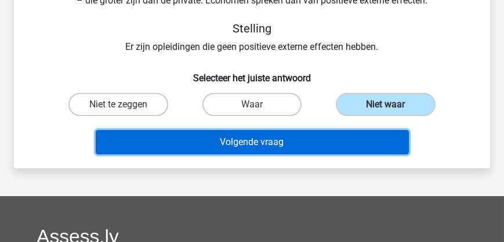
click at [249, 143] on button "Volgende vraag" at bounding box center [252, 142] width 313 height 24
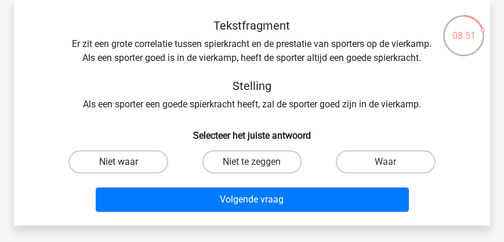
click at [124, 173] on label "Niet waar" at bounding box center [117, 161] width 99 height 23
click at [124, 169] on input "Niet waar" at bounding box center [122, 166] width 8 height 8
radio input "true"
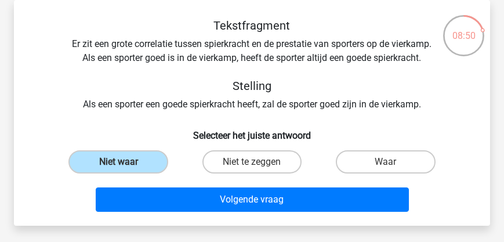
click at [241, 226] on div "Tekstfragment Er zit een grote correlatie tussen spierkracht en de prestatie va…" at bounding box center [252, 113] width 476 height 226
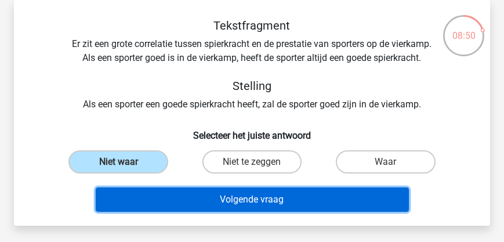
click at [234, 212] on button "Volgende vraag" at bounding box center [252, 199] width 313 height 24
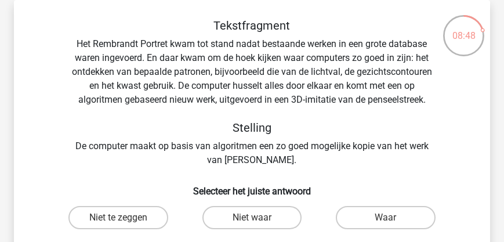
drag, startPoint x: 139, startPoint y: 214, endPoint x: 261, endPoint y: 238, distance: 123.7
click at [139, 214] on label "Niet te zeggen" at bounding box center [117, 217] width 99 height 23
click at [126, 218] on input "Niet te zeggen" at bounding box center [122, 222] width 8 height 8
radio input "true"
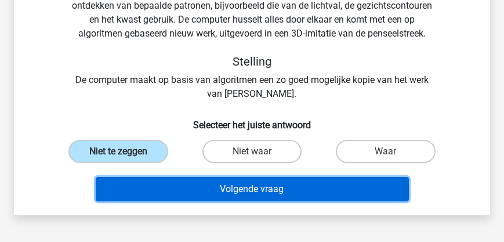
click at [299, 194] on button "Volgende vraag" at bounding box center [252, 189] width 313 height 24
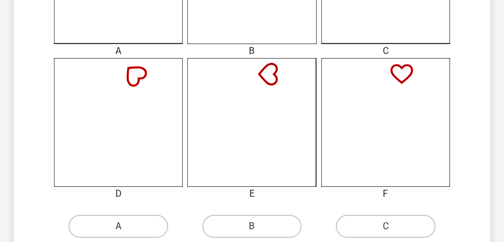
scroll to position [451, 0]
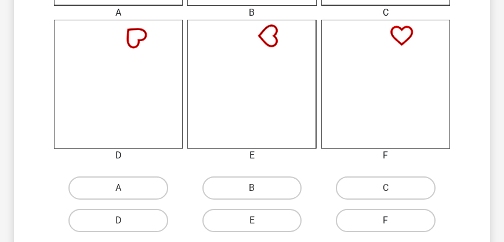
click at [374, 225] on label "F" at bounding box center [385, 220] width 99 height 23
click at [386, 225] on input "F" at bounding box center [390, 224] width 8 height 8
radio input "true"
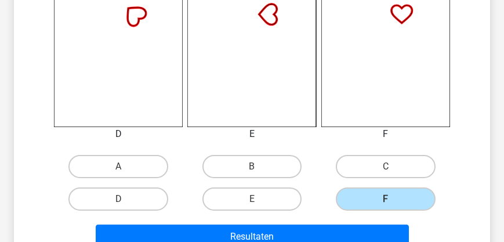
scroll to position [484, 0]
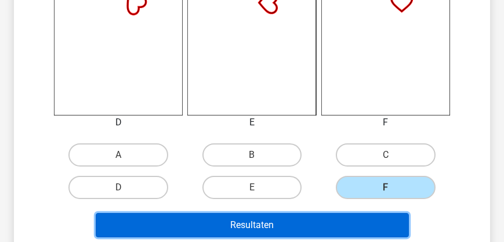
click at [274, 219] on button "Resultaten" at bounding box center [252, 225] width 313 height 24
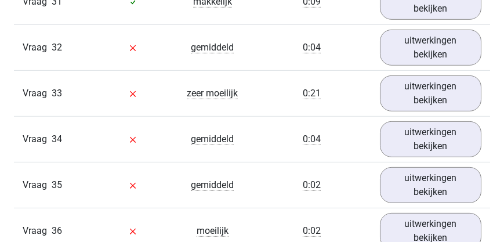
scroll to position [2420, 0]
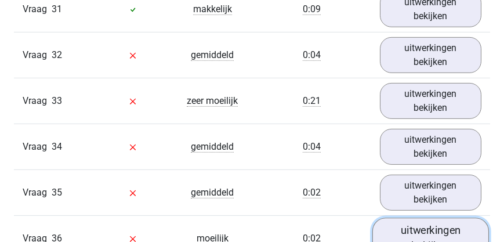
click at [411, 218] on link "uitwerkingen bekijken" at bounding box center [430, 238] width 117 height 41
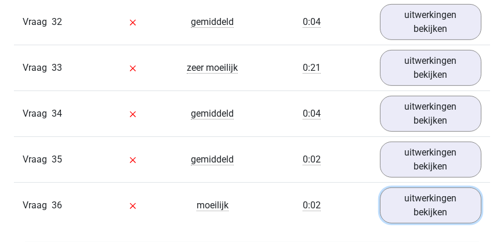
scroll to position [2387, 0]
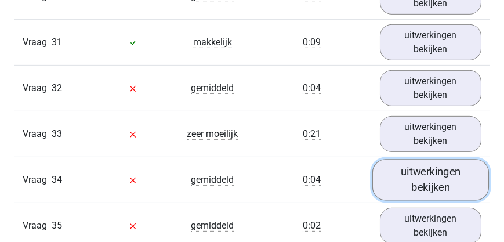
click at [427, 159] on link "uitwerkingen bekijken" at bounding box center [430, 179] width 117 height 41
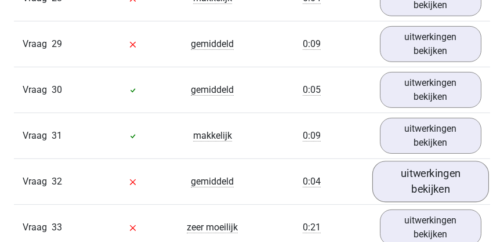
scroll to position [2254, 0]
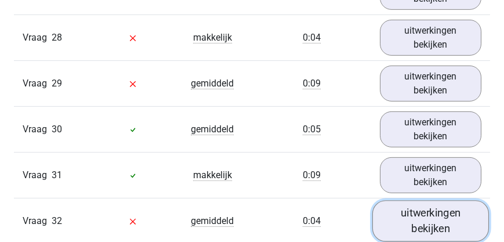
click at [417, 200] on link "uitwerkingen bekijken" at bounding box center [430, 220] width 117 height 41
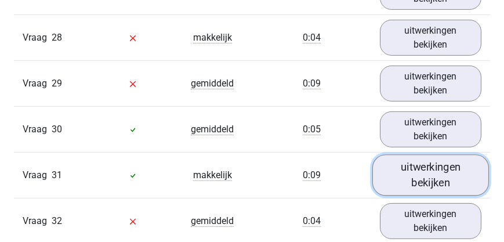
click at [424, 154] on link "uitwerkingen bekijken" at bounding box center [430, 174] width 117 height 41
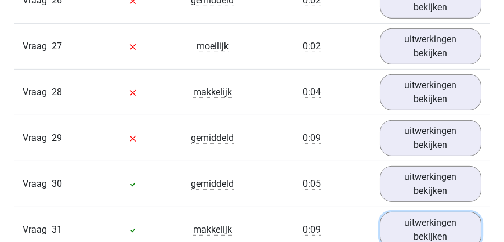
scroll to position [2188, 0]
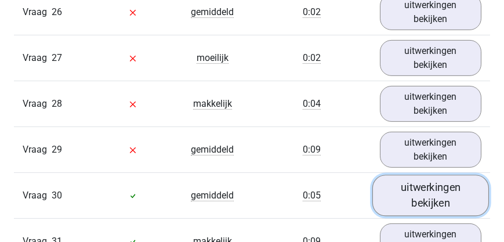
click at [419, 175] on link "uitwerkingen bekijken" at bounding box center [430, 195] width 117 height 41
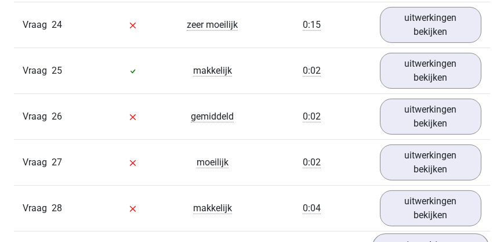
scroll to position [2122, 0]
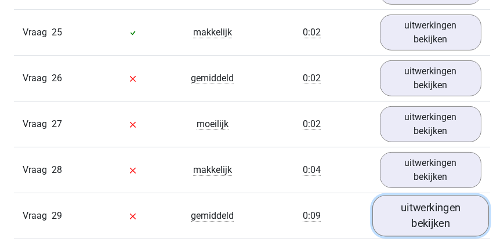
click at [418, 195] on link "uitwerkingen bekijken" at bounding box center [430, 215] width 117 height 41
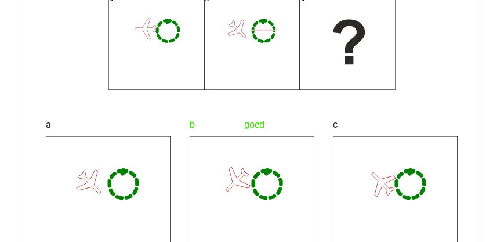
scroll to position [2486, 0]
